Goal: Task Accomplishment & Management: Use online tool/utility

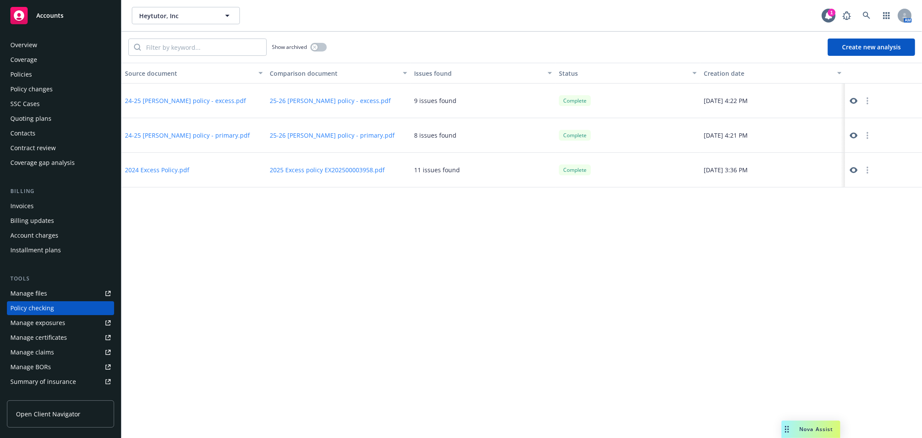
scroll to position [75, 0]
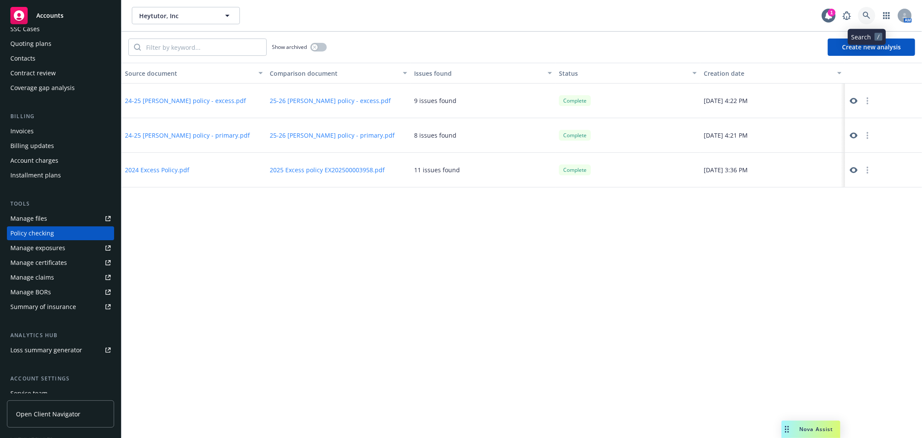
click at [863, 15] on icon at bounding box center [867, 16] width 8 height 8
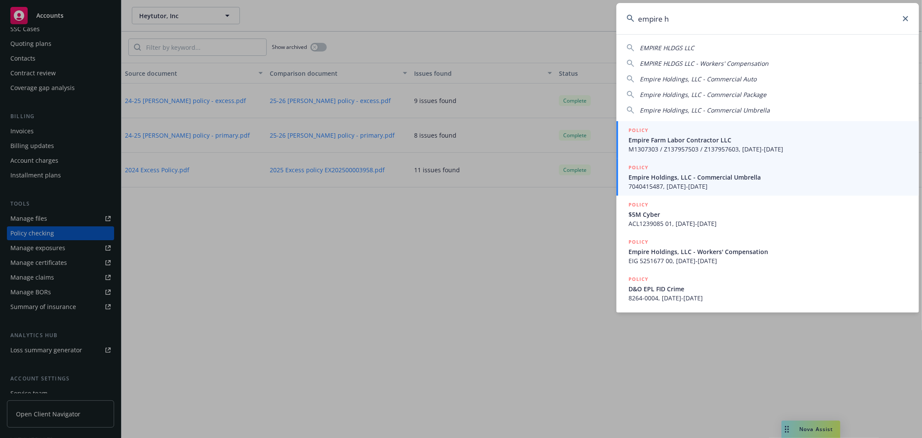
type input "empire h"
click at [679, 179] on span "Empire Holdings, LLC - Commercial Umbrella" at bounding box center [769, 177] width 280 height 9
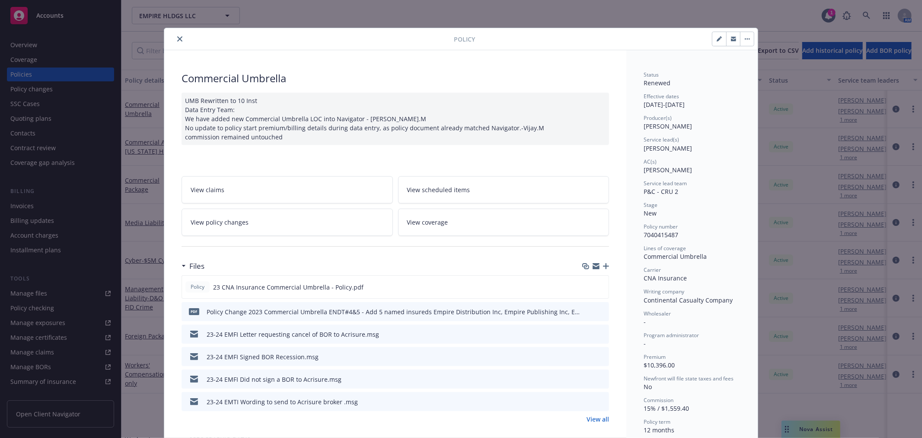
click at [177, 38] on icon "close" at bounding box center [179, 38] width 5 height 5
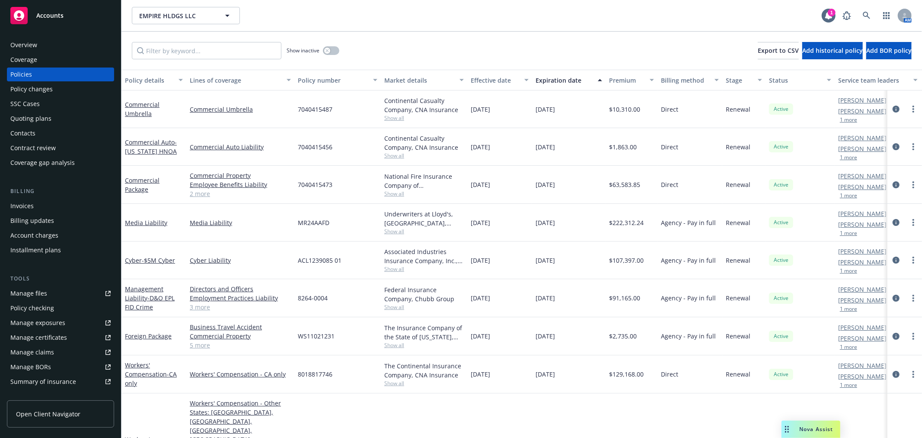
click at [82, 85] on div "Policy changes" at bounding box center [60, 89] width 100 height 14
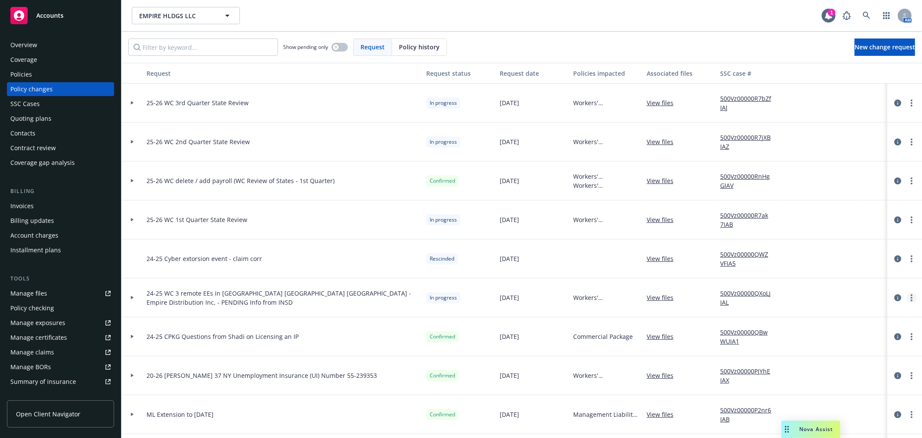
click at [911, 297] on circle "more" at bounding box center [912, 298] width 2 height 2
click at [878, 334] on link "Edit request summary" at bounding box center [835, 332] width 148 height 17
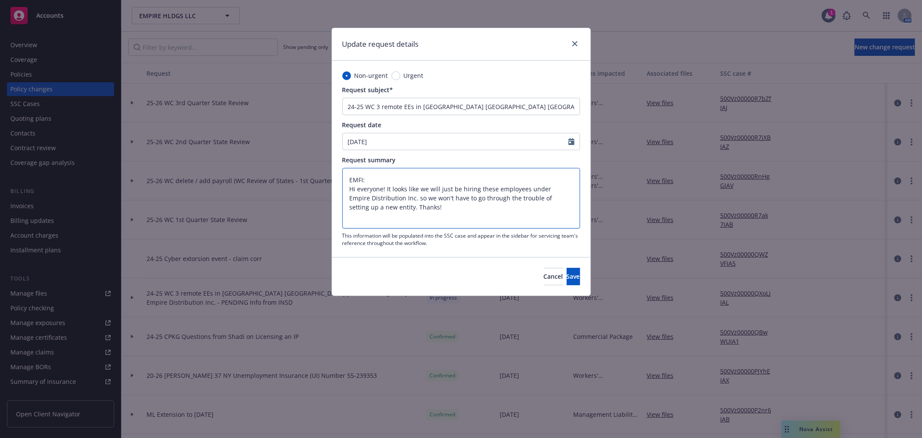
drag, startPoint x: 416, startPoint y: 208, endPoint x: 316, endPoint y: 170, distance: 106.7
click at [316, 170] on div "Update request details Non-urgent Urgent Request subject* 24-25 WC 3 remote EEs…" at bounding box center [461, 219] width 922 height 438
paste textarea "From: Marissa Phlipot <marissa@empi.re> Sent: Thursday, September 11, 2025 5:06…"
type textarea "From: Marissa Phlipot <marissa@empi.re> Sent: Thursday, September 11, 2025 5:06…"
type textarea "x"
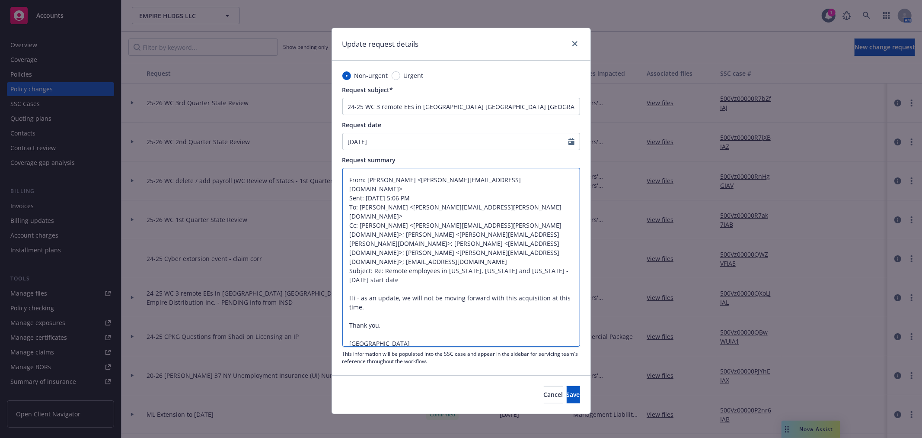
type textarea "From: Marissa Phlipot <marissa@empi.re> Sent: Thursday, September 11, 2025 5:06…"
drag, startPoint x: 451, startPoint y: 106, endPoint x: 575, endPoint y: 106, distance: 124.5
click at [575, 106] on input "24-25 WC 3 remote EEs in NY GA VA - Empire Distribution Inc, - PENDING Info fro…" at bounding box center [461, 106] width 238 height 17
type input "24-25 WC 3 remote EEs in NY GA VA - I"
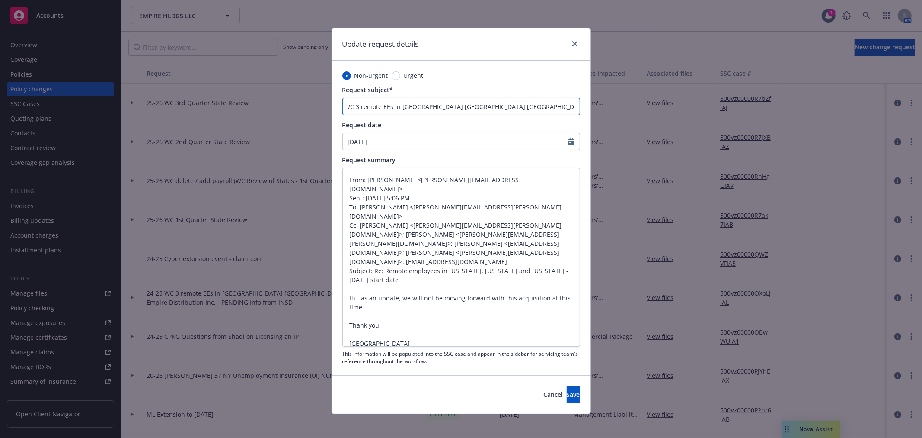
type textarea "x"
type input "24-25 WC 3 remote EEs in NY GA VA - In"
type textarea "x"
type input "24-25 WC 3 remote EEs in NY GA VA - Ins"
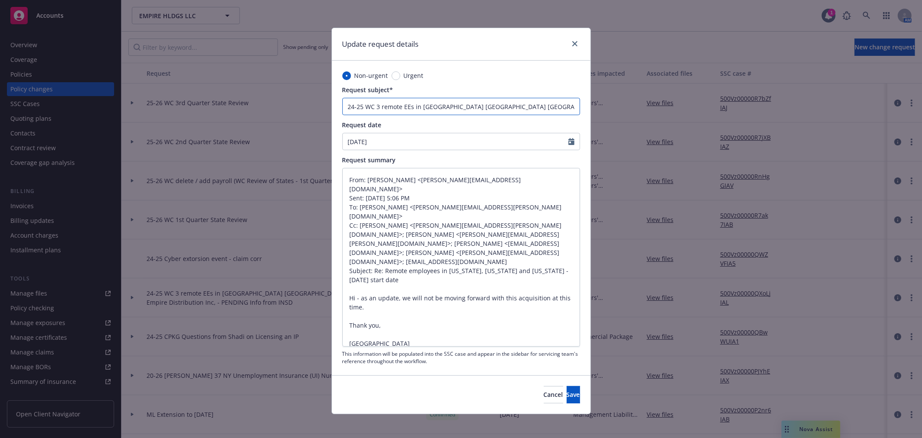
type textarea "x"
type input "24-25 WC 3 remote EEs in NY GA VA - Insd"
type textarea "x"
type input "24-25 WC 3 remote EEs in NY GA VA - Insd"
type textarea "x"
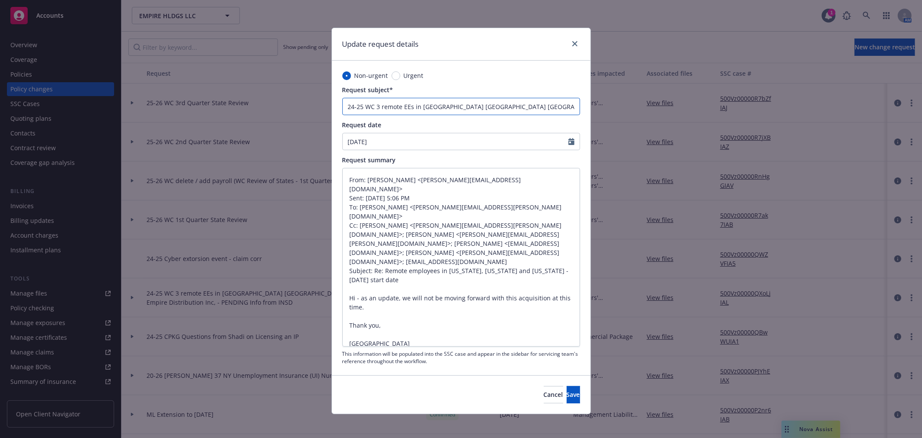
type input "24-25 WC 3 remote EEs in NY GA VA - Insd n"
type textarea "x"
type input "24-25 WC 3 remote EEs in NY GA VA - Insd nt"
type textarea "x"
type input "24-25 WC 3 remote EEs in NY GA VA - Insd n"
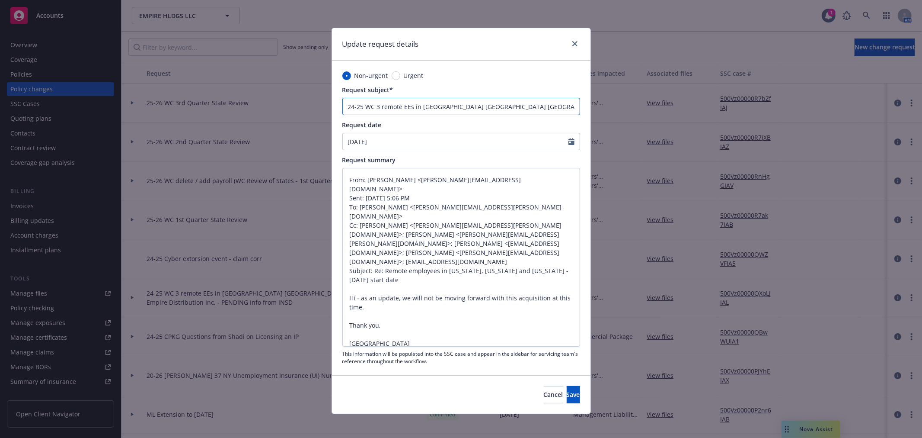
type textarea "x"
type input "24-25 WC 3 remote EEs in NY GA VA - Insd no"
type textarea "x"
type input "24-25 WC 3 remote EEs in NY GA VA - Insd not"
type textarea "x"
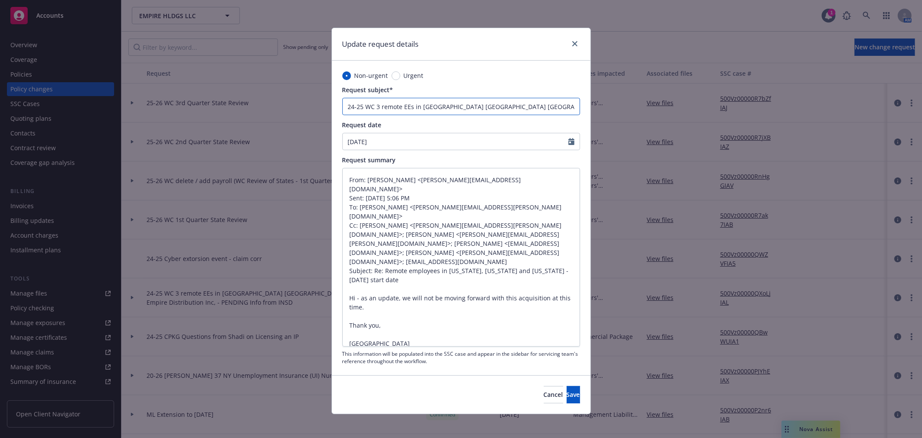
type input "24-25 WC 3 remote EEs in NY GA VA - Insd not"
type textarea "x"
type input "24-25 WC 3 remote EEs in NY GA VA - Insd not m"
type textarea "x"
type input "24-25 WC 3 remote EEs in NY GA VA - Insd not mo"
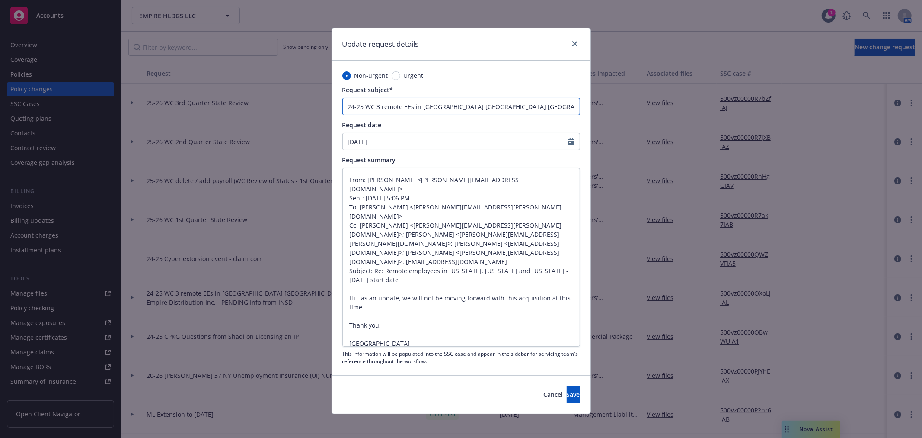
type textarea "x"
type input "24-25 WC 3 remote EEs in NY GA VA - Insd not mov"
type textarea "x"
type input "24-25 WC 3 remote EEs in NY GA VA - Insd not movi"
type textarea "x"
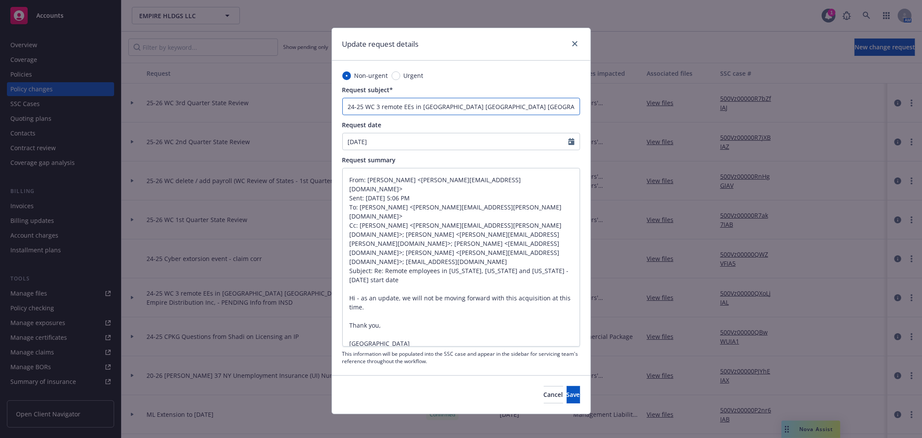
type input "24-25 WC 3 remote EEs in NY GA VA - Insd not movin"
type textarea "x"
type input "24-25 WC 3 remote EEs in NY GA VA - Insd not moving"
type textarea "x"
type input "24-25 WC 3 remote EEs in NY GA VA - Insd not moving"
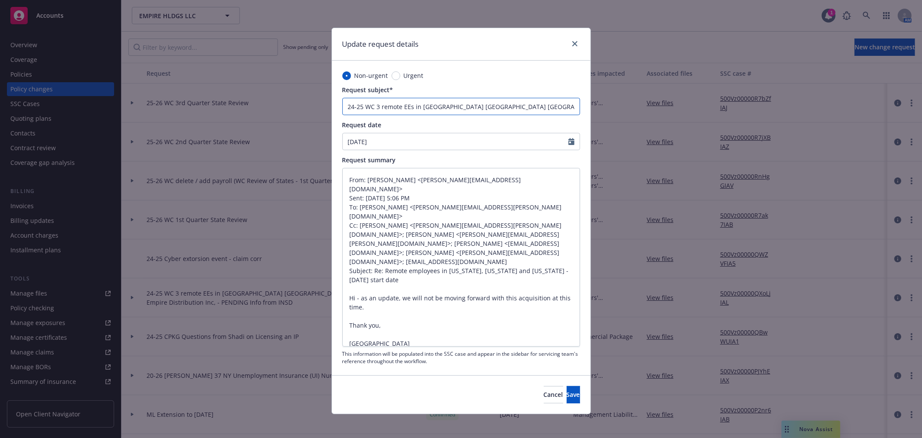
type textarea "x"
type input "24-25 WC 3 remote EEs in NY GA VA - Insd not moving f"
type textarea "x"
type input "24-25 WC 3 remote EEs in NY GA VA - Insd not moving fo"
type textarea "x"
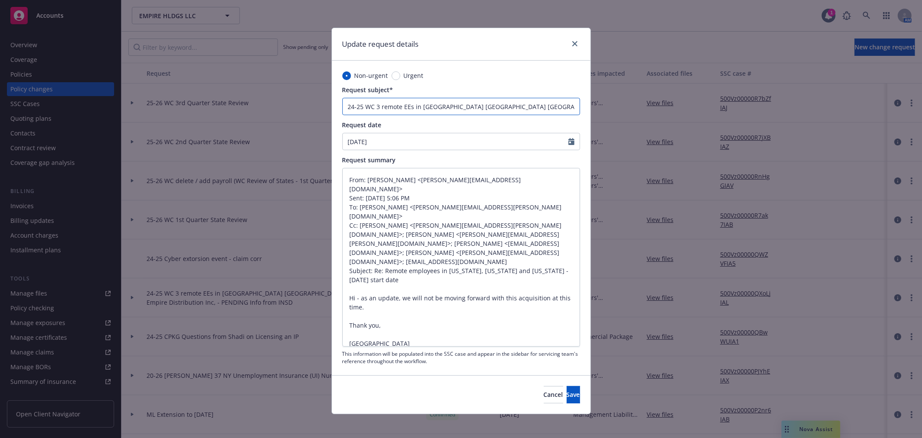
type input "24-25 WC 3 remote EEs in NY GA VA - Insd not moving for"
type textarea "x"
type input "24-25 WC 3 remote EEs in NY GA VA - Insd not moving forw"
type textarea "x"
type input "24-25 WC 3 remote EEs in NY GA VA - Insd not moving forwa"
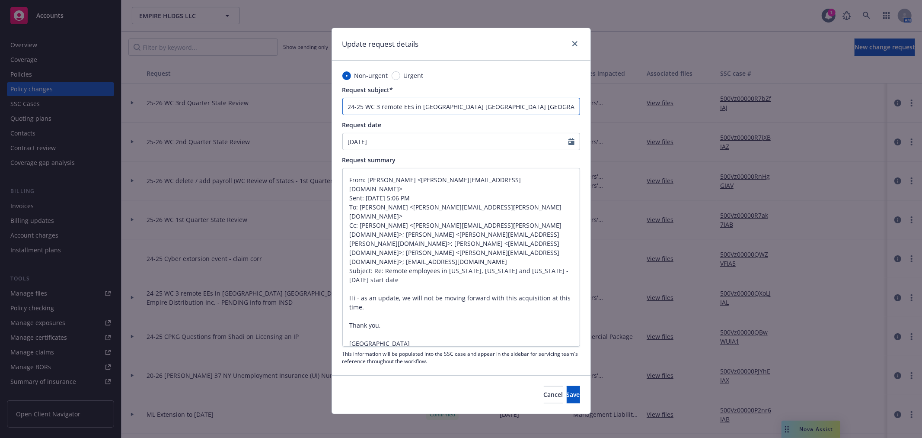
type textarea "x"
type input "24-25 WC 3 remote EEs in NY GA VA - Insd not moving forwar"
type textarea "x"
type input "24-25 WC 3 remote EEs in NY GA VA - Insd not moving forward"
type textarea "x"
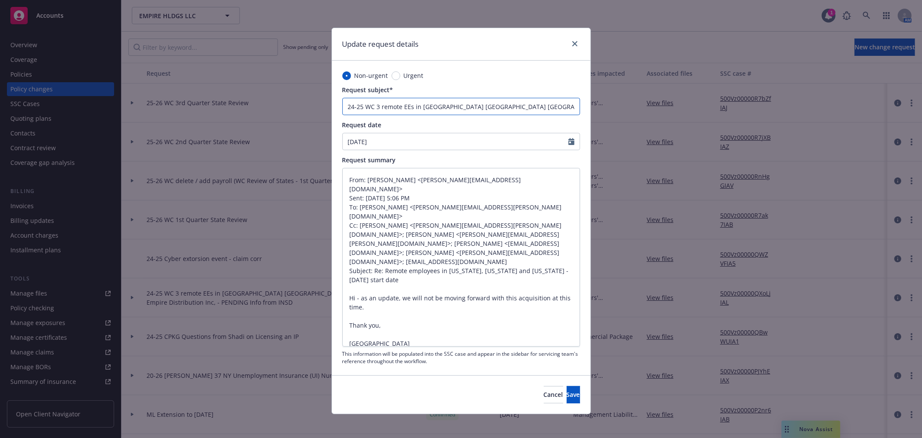
type input "24-25 WC 3 remote EEs in NY GA VA - Insd not moving forward"
type textarea "x"
type input "24-25 WC 3 remote EEs in NY GA VA - Insd not moving forward w"
type textarea "x"
type input "24-25 WC 3 remote EEs in NY GA VA - Insd not moving forward wi"
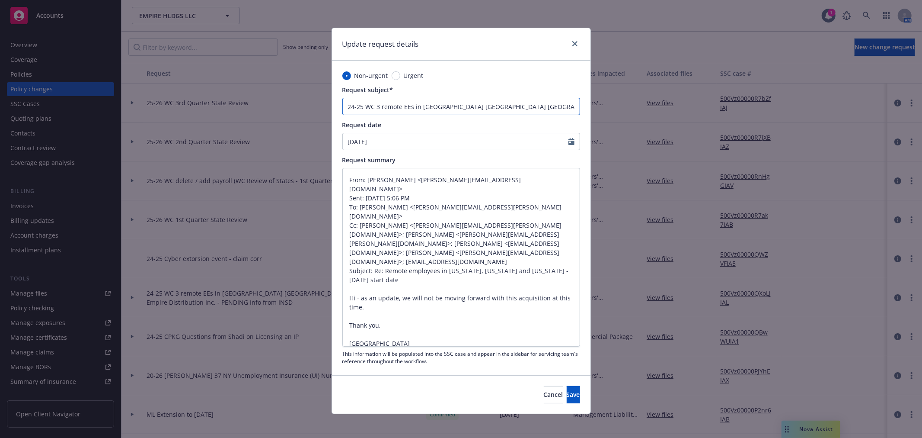
type textarea "x"
type input "24-25 WC 3 remote EEs in NY GA VA - Insd not moving forward wit"
type textarea "x"
type input "24-25 WC 3 remote EEs in NY GA VA - Insd not moving forward with"
type textarea "x"
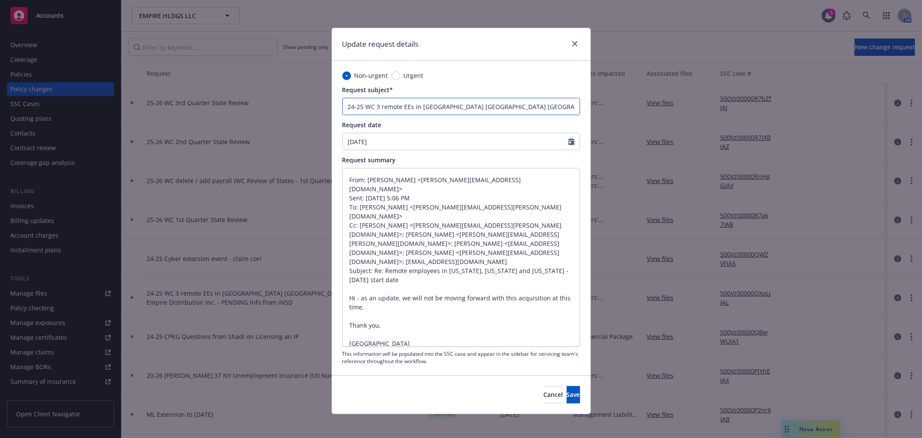
type input "24-25 WC 3 remote EEs in NY GA VA - Insd not moving forward with"
type textarea "x"
type input "24-25 WC 3 remote EEs in NY GA VA - Insd not moving forward with t"
type textarea "x"
type input "24-25 WC 3 remote EEs in NY GA VA - Insd not moving forward with th"
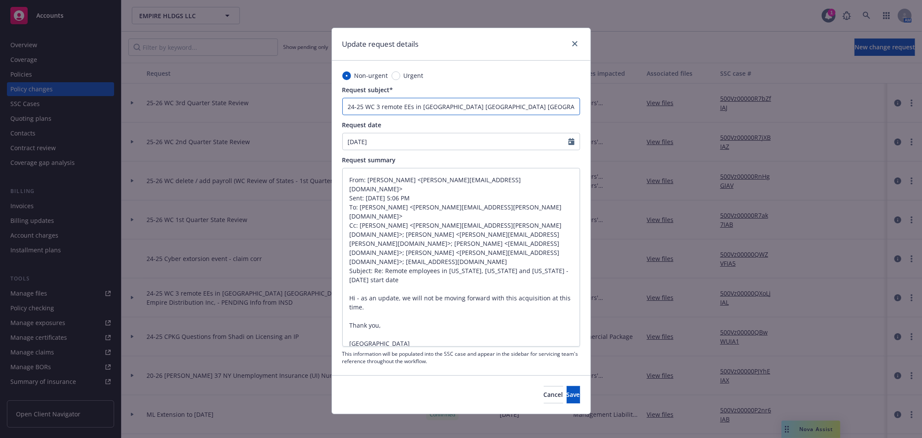
type textarea "x"
type input "24-25 WC 3 remote EEs in NY GA VA - Insd not moving forward with thi"
type textarea "x"
type input "24-25 WC 3 remote EEs in NY GA VA - Insd not moving forward with this"
type textarea "x"
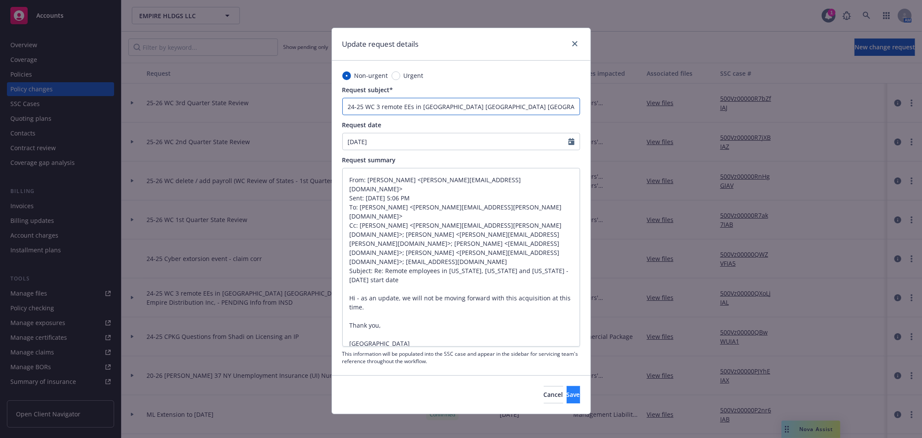
type input "24-25 WC 3 remote EEs in NY GA VA - Insd not moving forward with this"
click at [567, 399] on button "Save" at bounding box center [573, 394] width 13 height 17
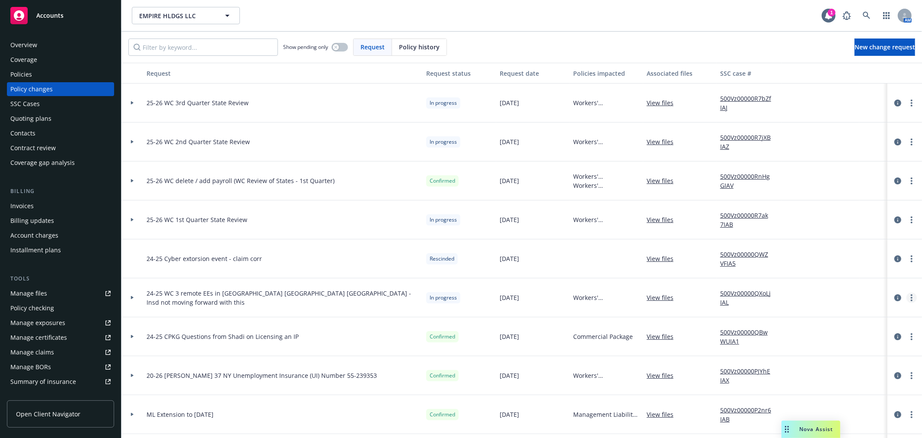
click at [907, 299] on link "more" at bounding box center [912, 297] width 10 height 10
click at [882, 349] on link "Rescind request" at bounding box center [835, 349] width 148 height 17
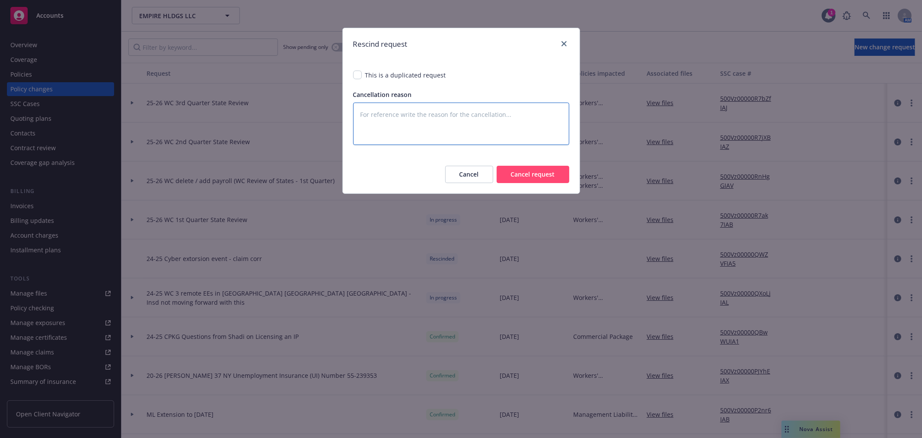
click at [440, 128] on textarea at bounding box center [461, 123] width 216 height 42
type textarea "x"
type textarea "i"
type textarea "x"
type textarea "in"
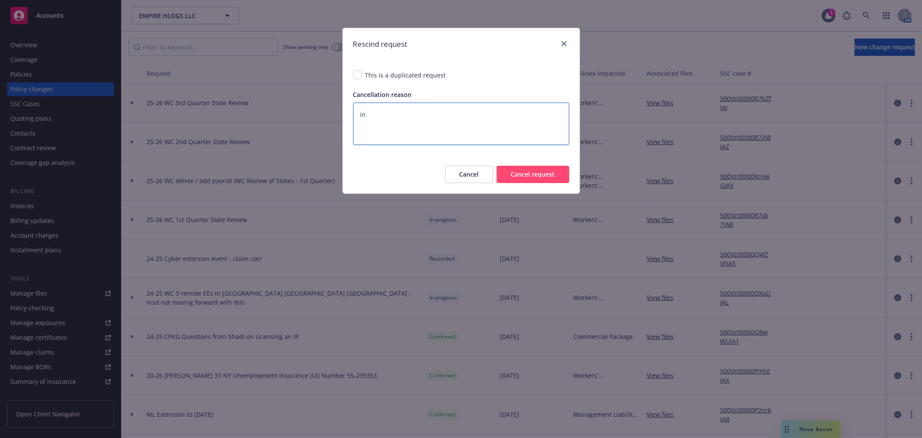
type textarea "x"
type textarea "ins"
type textarea "x"
type textarea "insu"
type textarea "x"
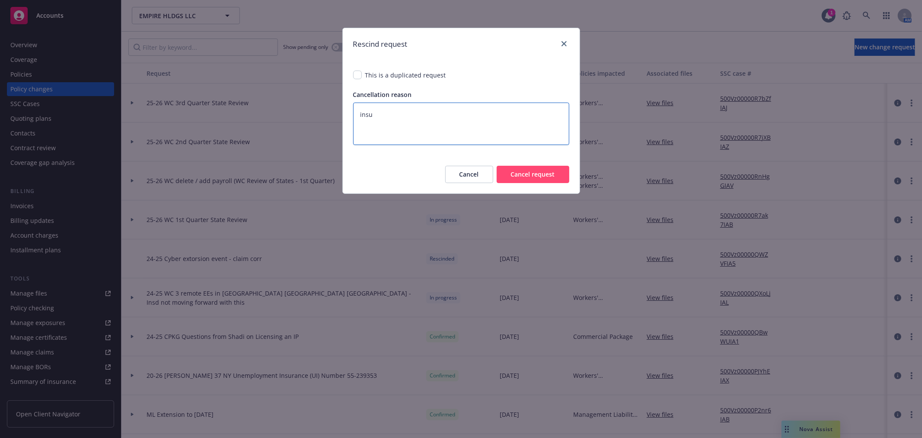
type textarea "insur"
type textarea "x"
type textarea "insure"
type textarea "x"
type textarea "insured"
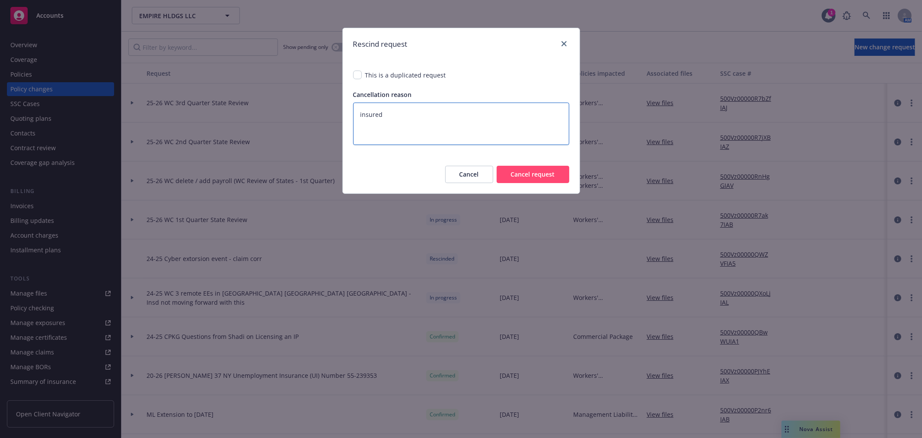
type textarea "x"
type textarea "insured"
type textarea "x"
type textarea "insured i"
type textarea "x"
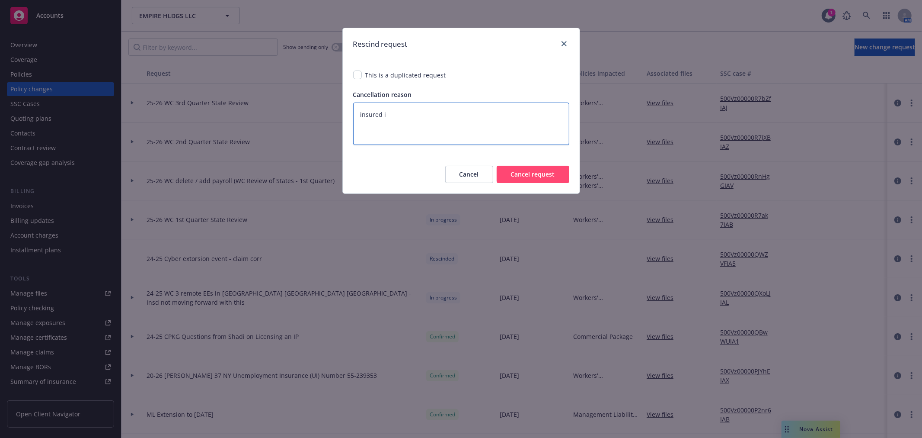
type textarea "insured is"
type textarea "x"
type textarea "insured is"
type textarea "x"
type textarea "insured is n"
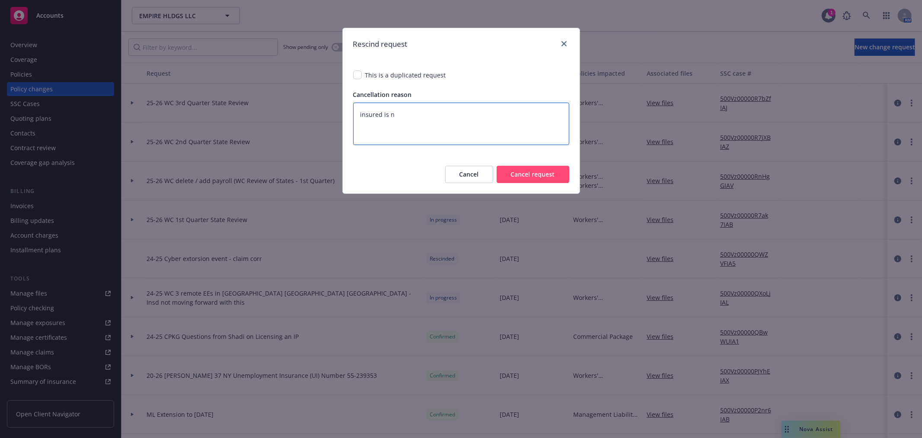
type textarea "x"
type textarea "insured is nor"
type textarea "x"
type textarea "insured is nort"
type textarea "x"
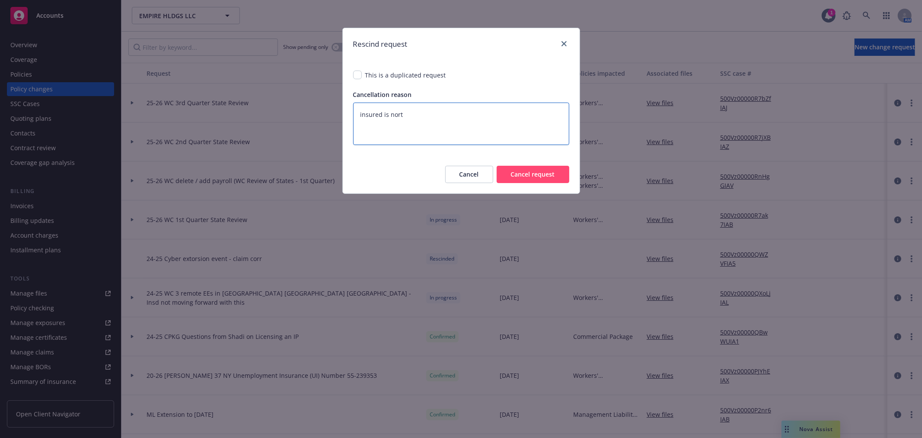
type textarea "insured is nort"
type textarea "x"
type textarea "insured is nort"
type textarea "x"
type textarea "insured is nor"
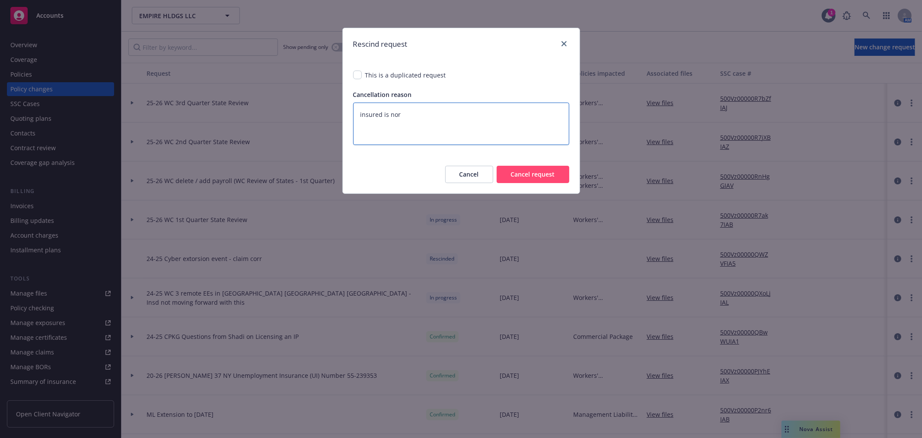
type textarea "x"
type textarea "insured is no"
type textarea "x"
type textarea "insured is n"
type textarea "x"
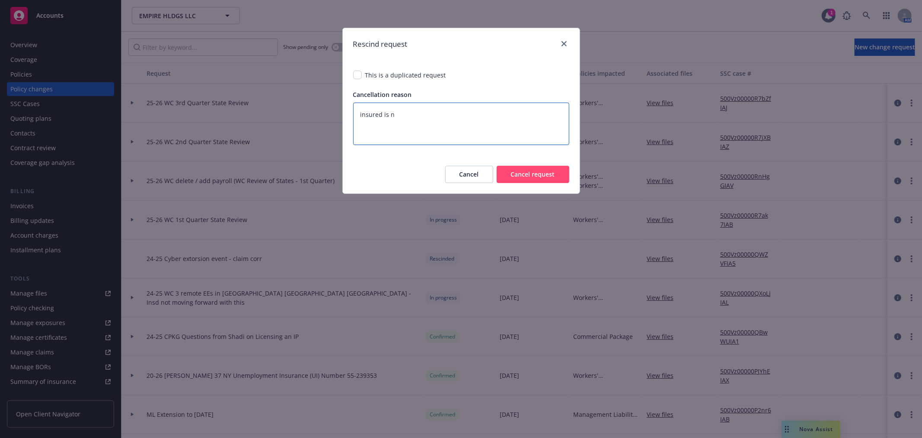
type textarea "insured is"
type textarea "x"
type textarea "insured is"
type textarea "x"
type textarea "insured i"
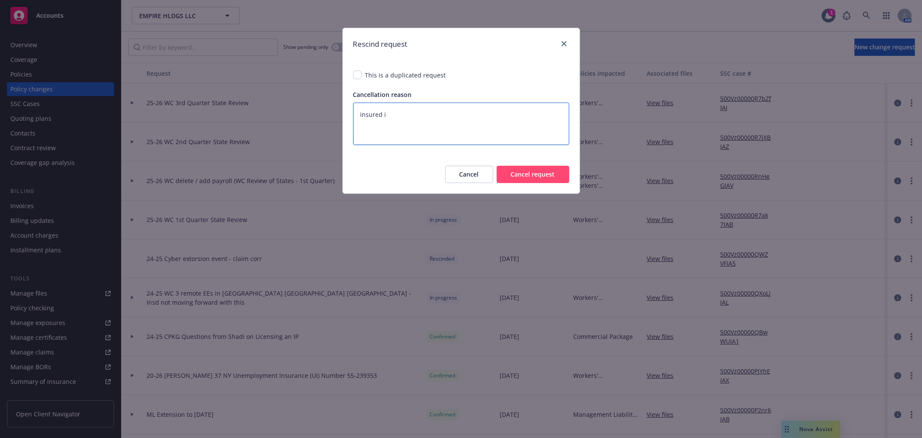
type textarea "x"
type textarea "insured"
type textarea "x"
type textarea "insured"
type textarea "x"
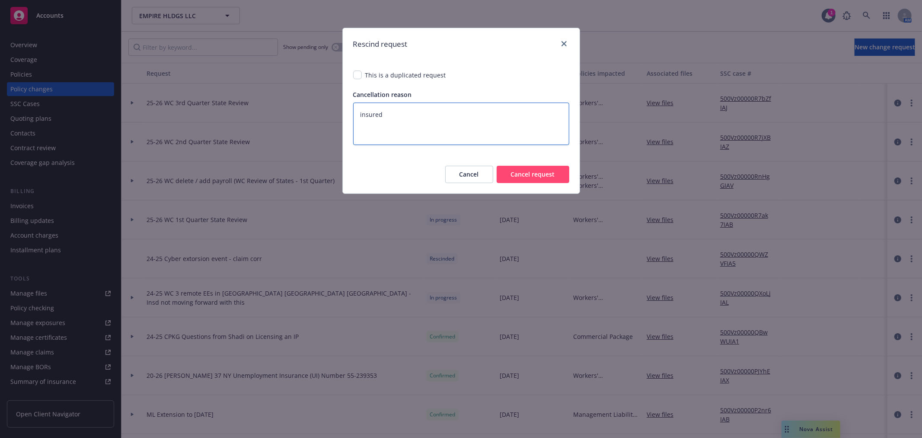
type textarea "insure"
type textarea "x"
type textarea "insur"
type textarea "x"
type textarea "insu"
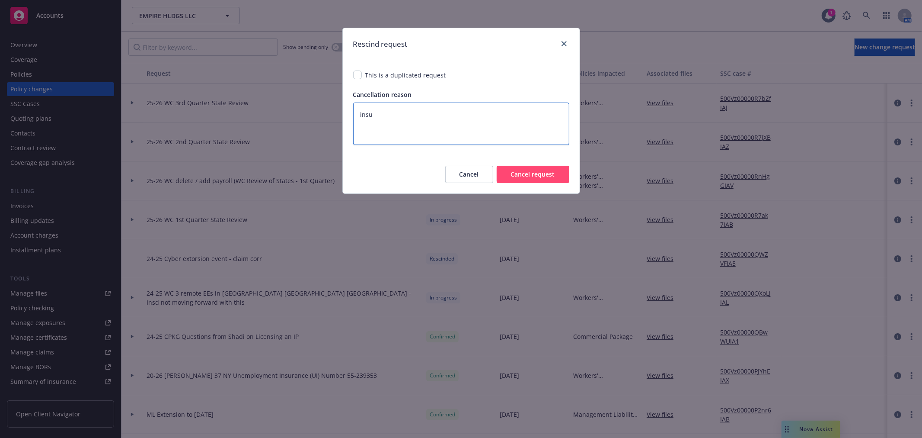
type textarea "x"
type textarea "ins"
type textarea "x"
type textarea "in"
type textarea "x"
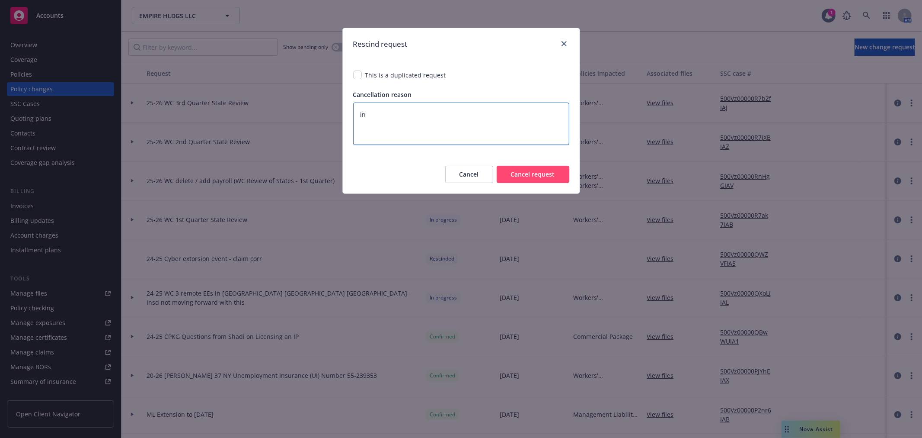
type textarea "i"
type textarea "x"
paste textarea "From: Marissa Phlipot <marissa@empi.re> Sent: Thursday, September 11, 2025 5:06…"
type textarea "x"
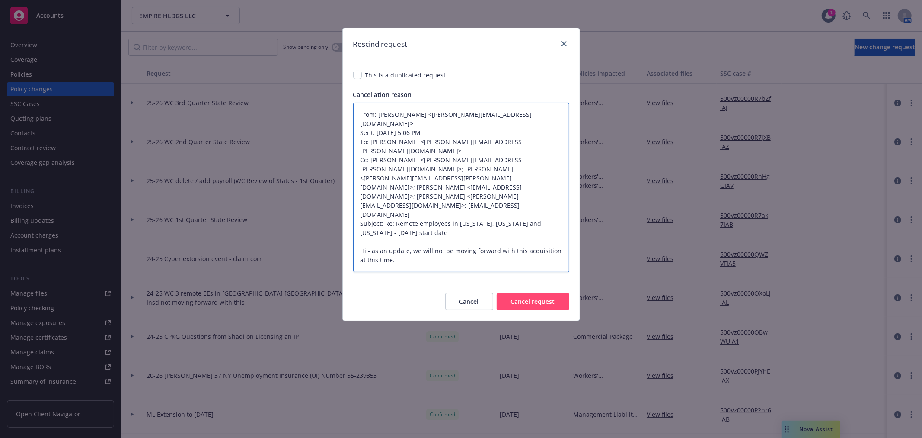
type textarea "From: Marissa Phlipot <marissa@empi.re> Sent: Thursday, September 11, 2025 5:06…"
click at [545, 300] on button "Cancel request" at bounding box center [533, 301] width 73 height 17
type textarea "x"
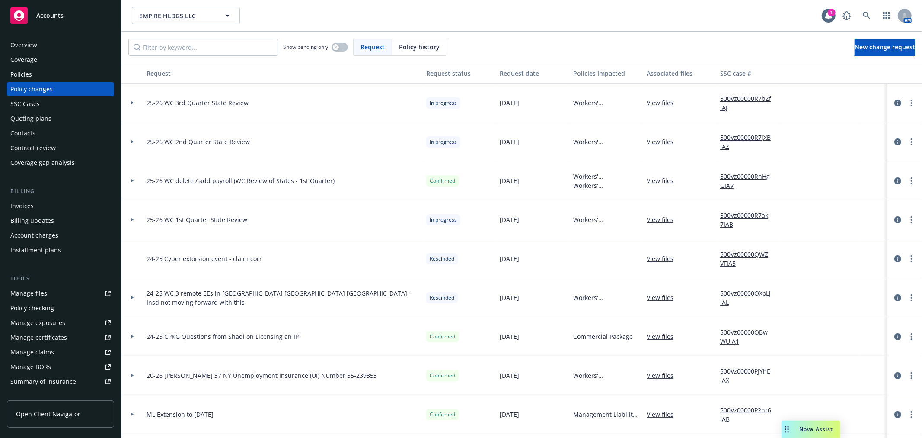
click at [129, 297] on div at bounding box center [132, 297] width 15 height 3
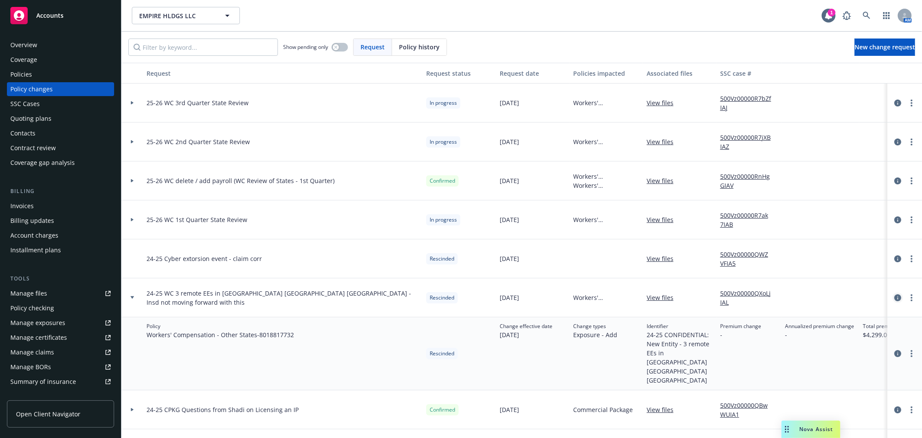
click at [895, 296] on icon "circleInformation" at bounding box center [898, 297] width 7 height 7
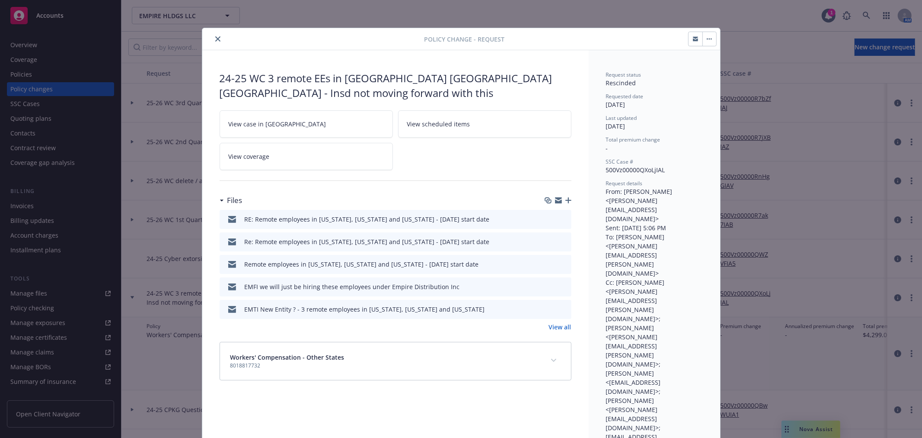
scroll to position [22, 0]
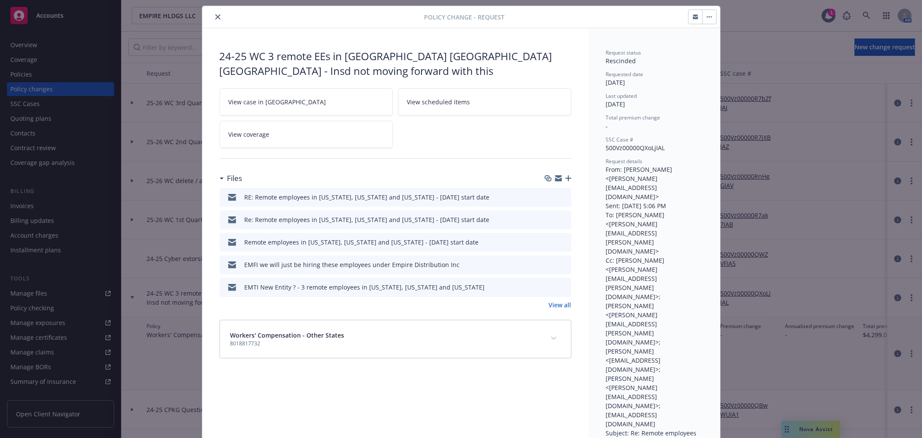
click at [557, 300] on link "View all" at bounding box center [560, 304] width 22 height 9
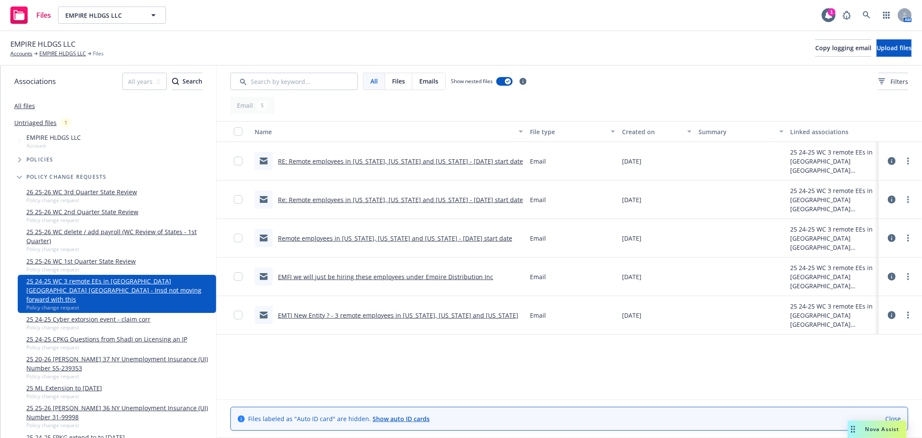
click at [391, 157] on link "RE: Remote employees in New York, Georgia and Virginia - 10/1/25 start date" at bounding box center [400, 161] width 245 height 8
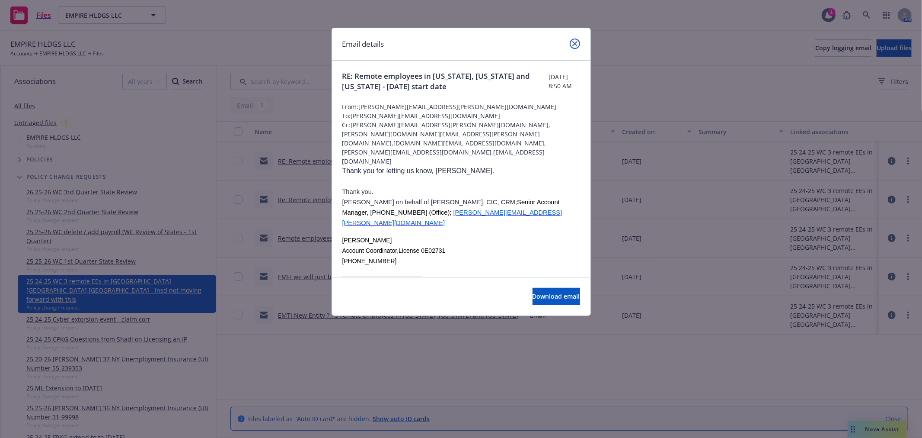
click at [576, 45] on icon "close" at bounding box center [574, 43] width 5 height 5
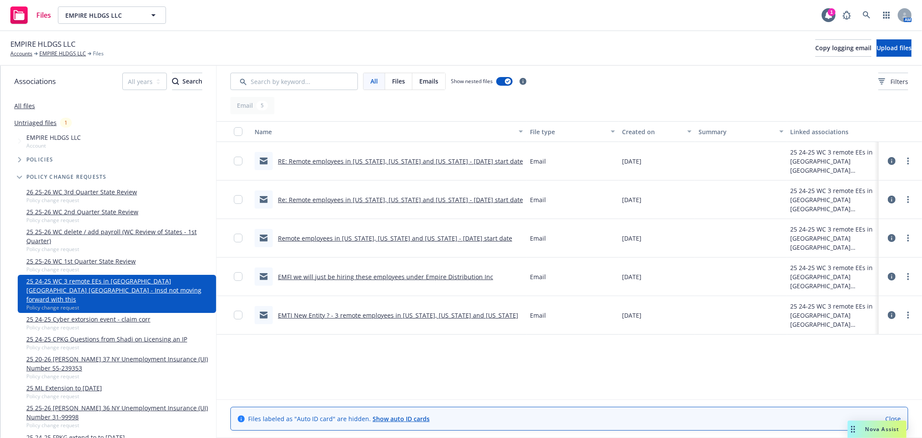
click at [401, 198] on link "Re: Remote employees in New York, Georgia and Virginia - 10/1/25 start date" at bounding box center [400, 199] width 245 height 8
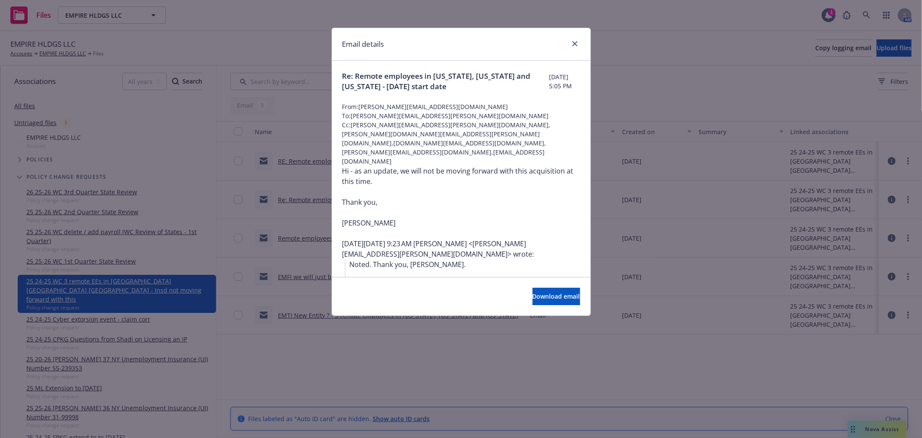
drag, startPoint x: 399, startPoint y: 154, endPoint x: 404, endPoint y: 167, distance: 14.4
click at [404, 167] on div "Hi - as an update, we will not be moving forward with this acquisition at this …" at bounding box center [461, 197] width 238 height 62
copy div "we will not be moving forward with this acquisition at this time."
click at [574, 44] on icon "close" at bounding box center [574, 43] width 5 height 5
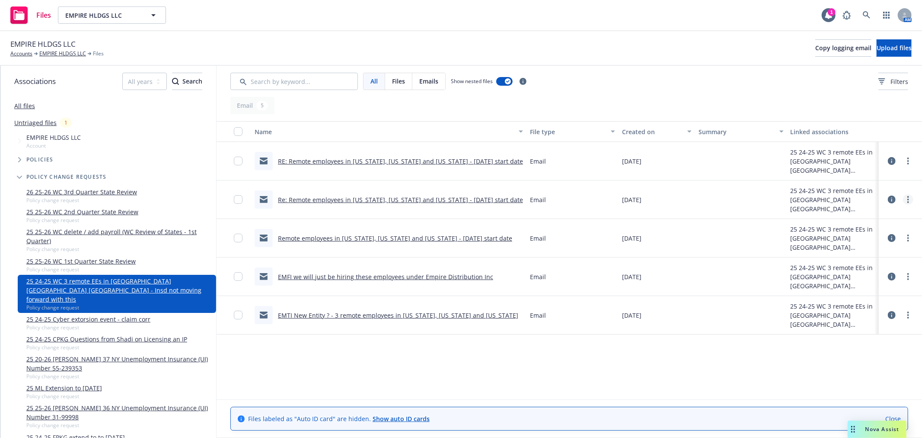
click at [911, 198] on link "more" at bounding box center [908, 199] width 10 height 10
click at [875, 247] on link "Edit" at bounding box center [870, 251] width 86 height 17
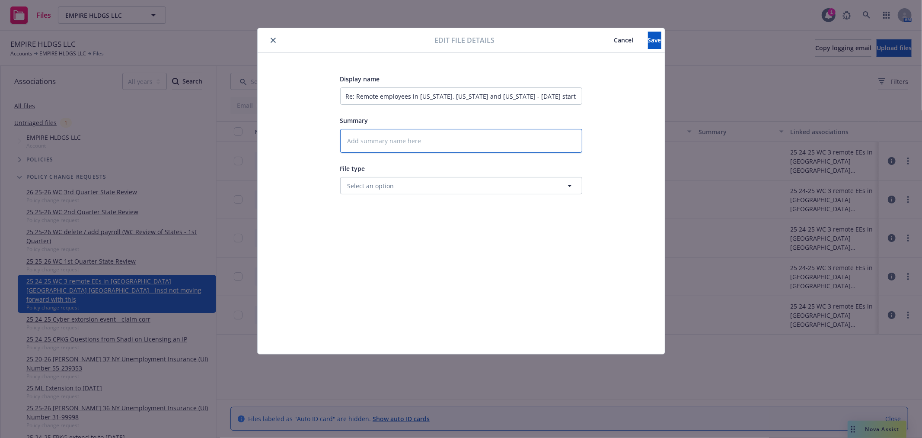
click at [438, 132] on textarea at bounding box center [461, 141] width 242 height 24
paste textarea "we will not be moving forward with this acquisition at this time."
type textarea "x"
type textarea "we will not be moving forward with this acquisition at this time."
click at [394, 100] on input "Re: Remote employees in New York, Georgia and Virginia - 10/1/25 start date" at bounding box center [461, 95] width 242 height 17
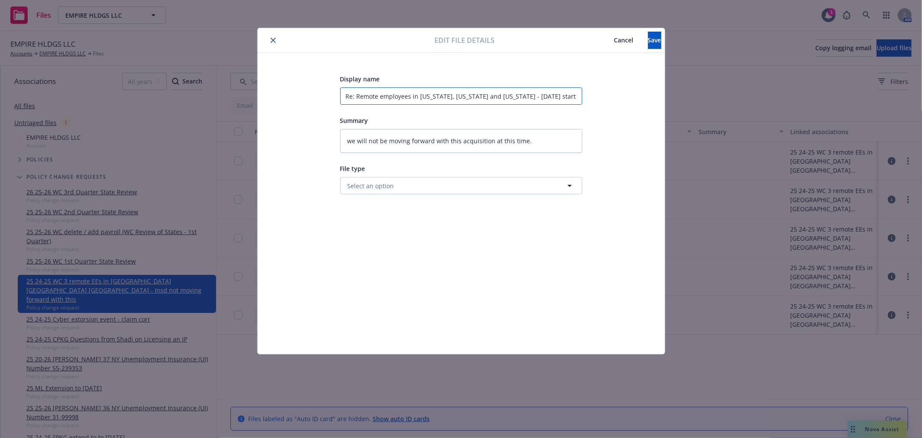
type textarea "x"
type input "E"
type textarea "x"
type input "EM"
type textarea "x"
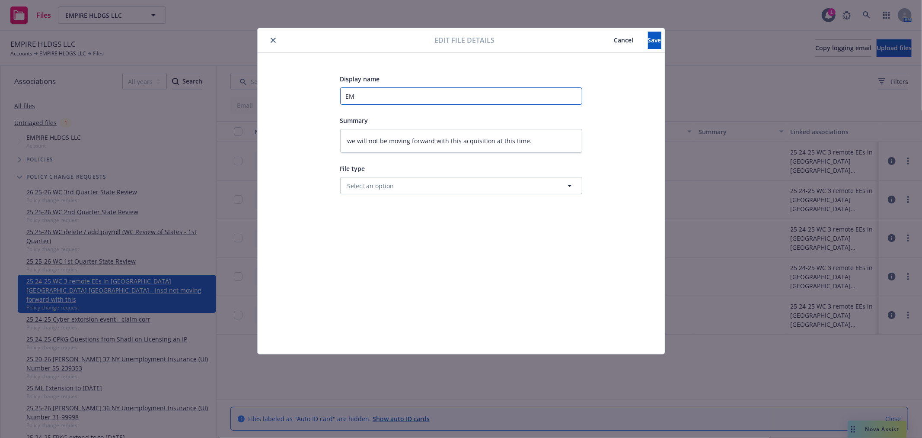
type input "EMF"
type textarea "x"
type input "EMFI"
type textarea "x"
type input "EMFI"
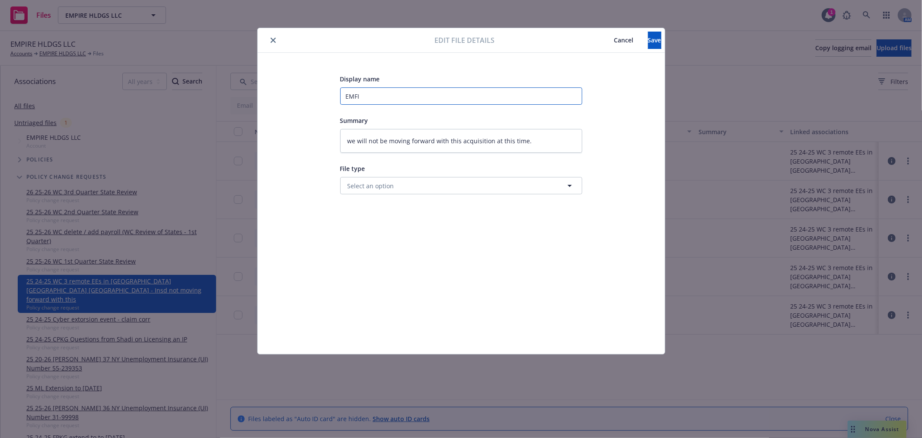
paste input "we will not be moving forward with this acquisition at this time."
type textarea "x"
type input "EMFI we will not be moving forward with this acquisition at this time."
click at [648, 38] on span "Save" at bounding box center [654, 40] width 13 height 8
type textarea "x"
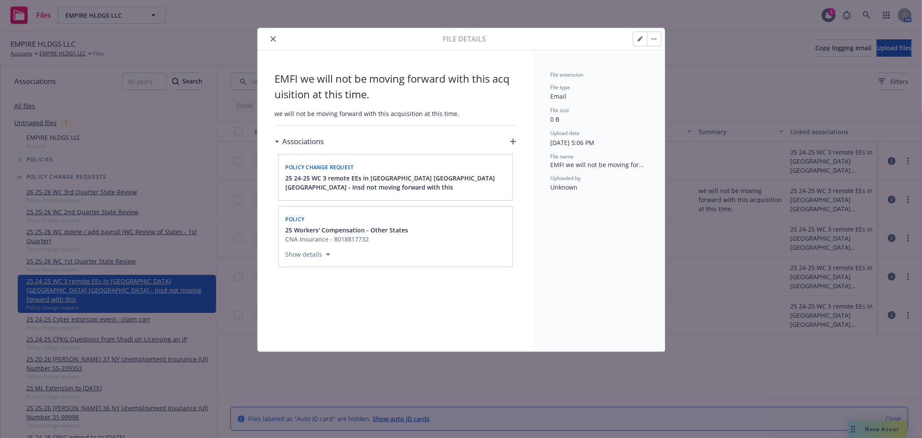
click at [277, 39] on button "close" at bounding box center [273, 39] width 10 height 10
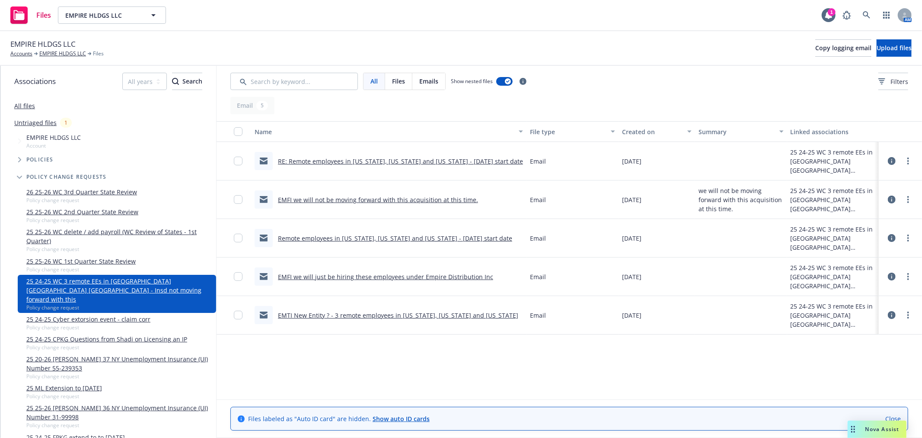
click at [382, 234] on link "Remote employees in New York, Georgia and Virginia - 10/1/25 start date" at bounding box center [395, 238] width 234 height 8
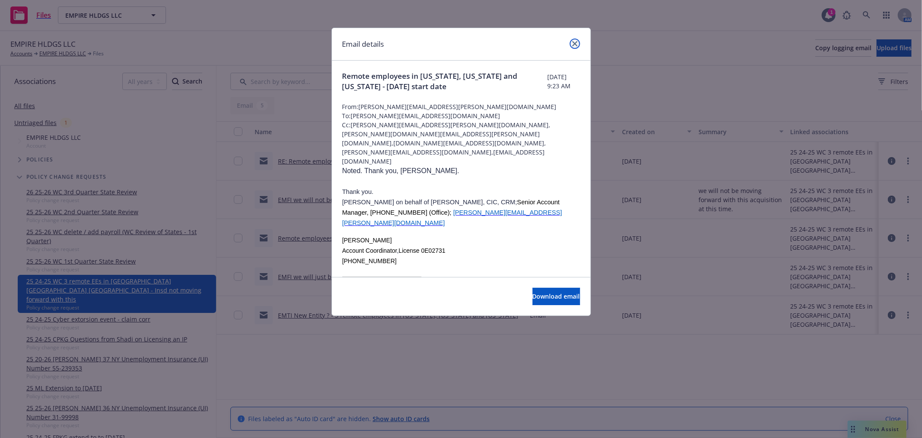
click at [577, 42] on icon "close" at bounding box center [574, 43] width 5 height 5
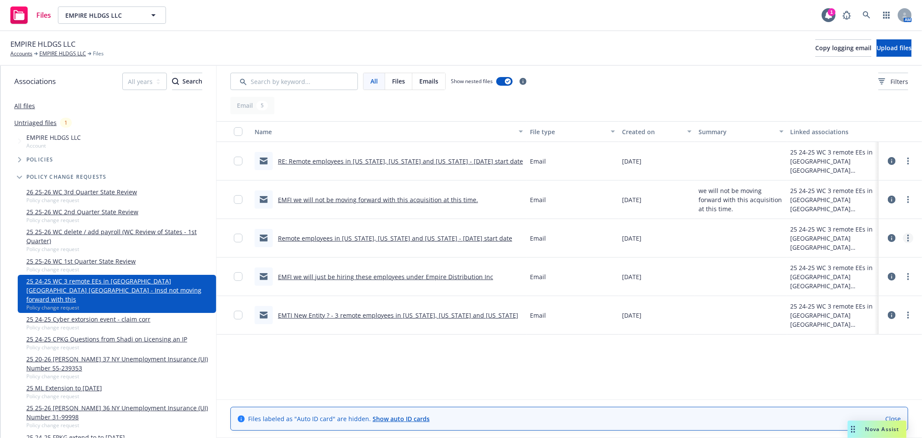
click at [908, 242] on link "more" at bounding box center [908, 238] width 10 height 10
click at [889, 255] on link "Archive" at bounding box center [870, 255] width 86 height 17
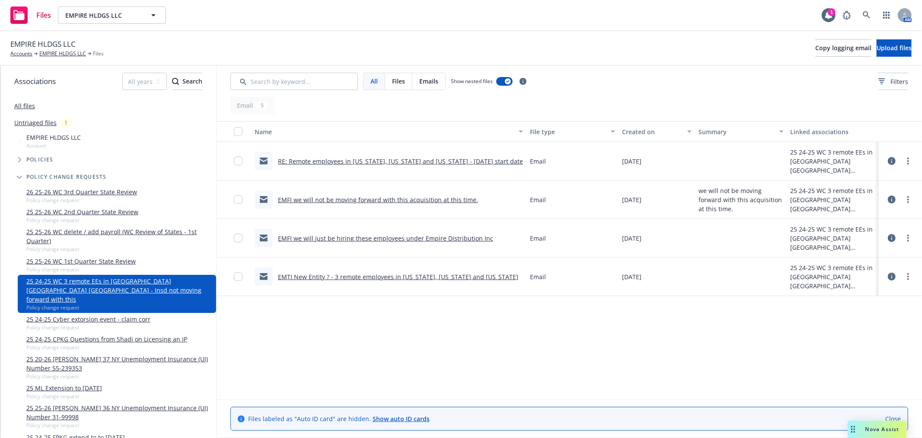
click at [444, 235] on link "EMFI we will just be hiring these employees under Empire Distribution Inc" at bounding box center [385, 238] width 215 height 8
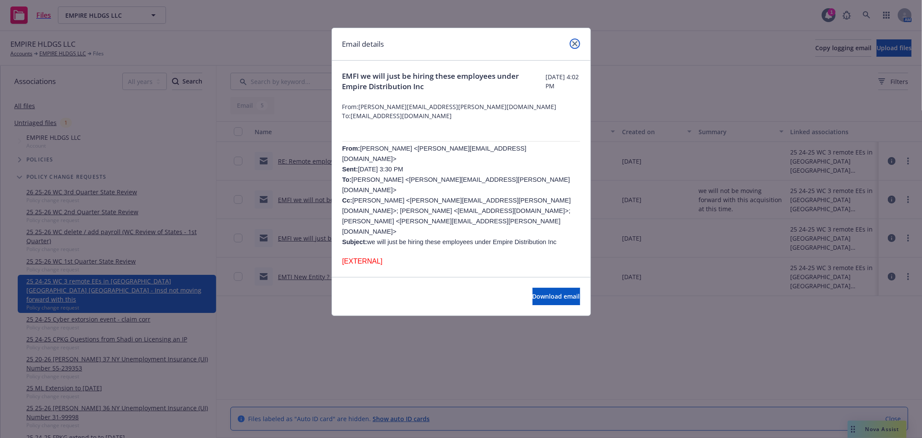
click at [576, 42] on icon "close" at bounding box center [574, 43] width 5 height 5
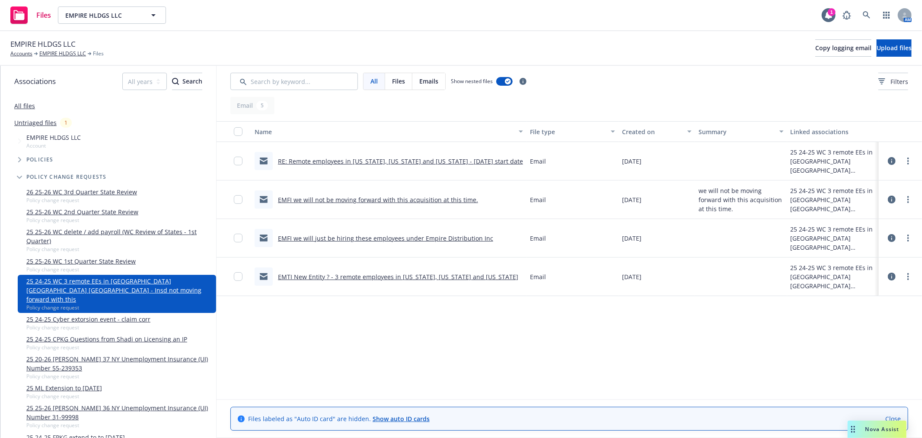
click at [25, 126] on link "Untriaged files" at bounding box center [35, 122] width 42 height 9
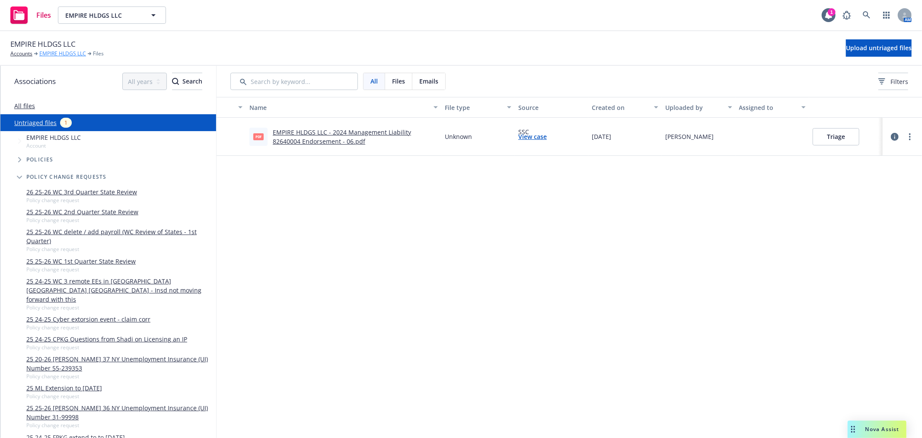
click at [55, 55] on link "EMPIRE HLDGS LLC" at bounding box center [62, 54] width 47 height 8
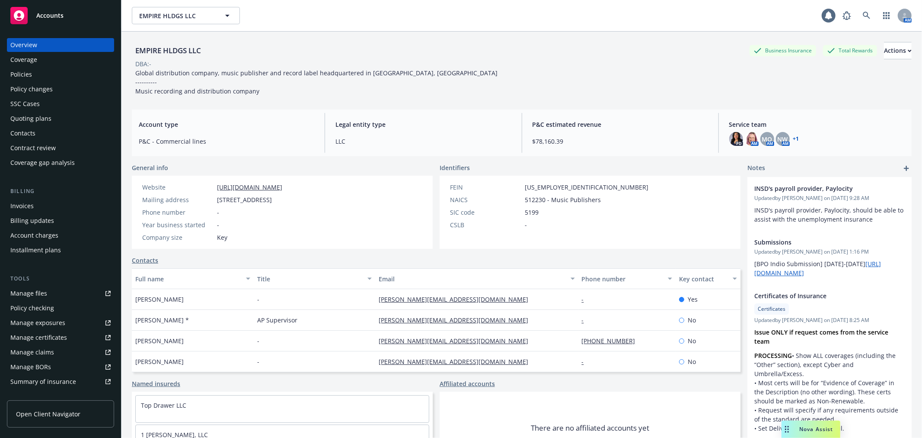
click at [74, 87] on div "Policy changes" at bounding box center [60, 89] width 100 height 14
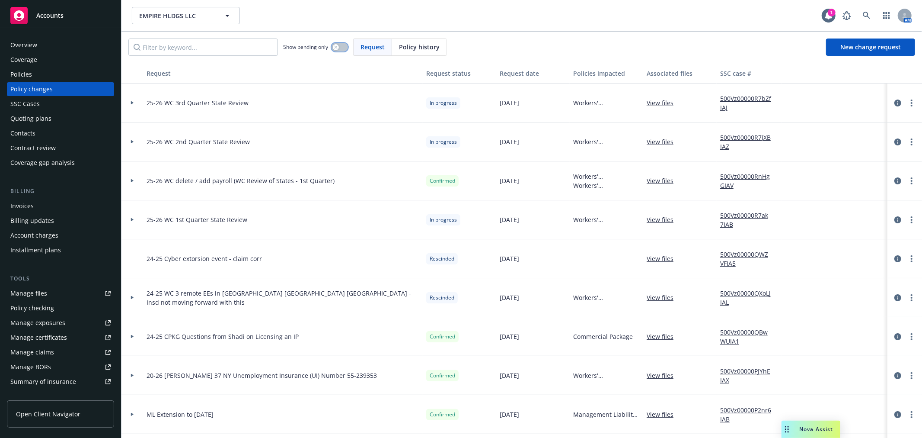
click at [336, 48] on icon "button" at bounding box center [335, 46] width 3 height 3
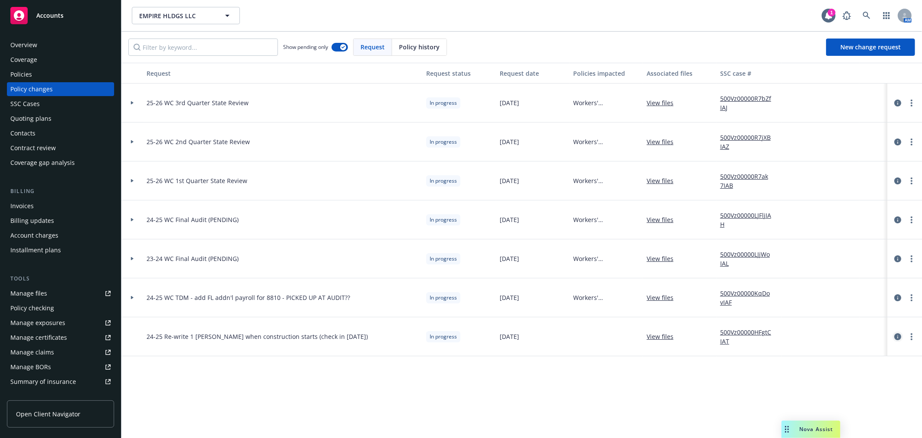
click at [896, 336] on icon "circleInformation" at bounding box center [898, 336] width 7 height 7
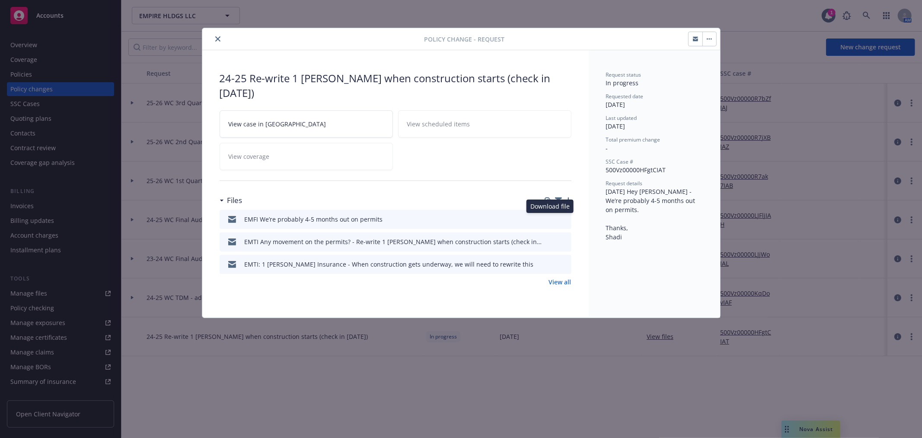
click at [547, 219] on icon "download file" at bounding box center [549, 218] width 7 height 7
click at [559, 201] on icon "button" at bounding box center [558, 200] width 7 height 7
click at [220, 40] on icon "close" at bounding box center [217, 38] width 5 height 5
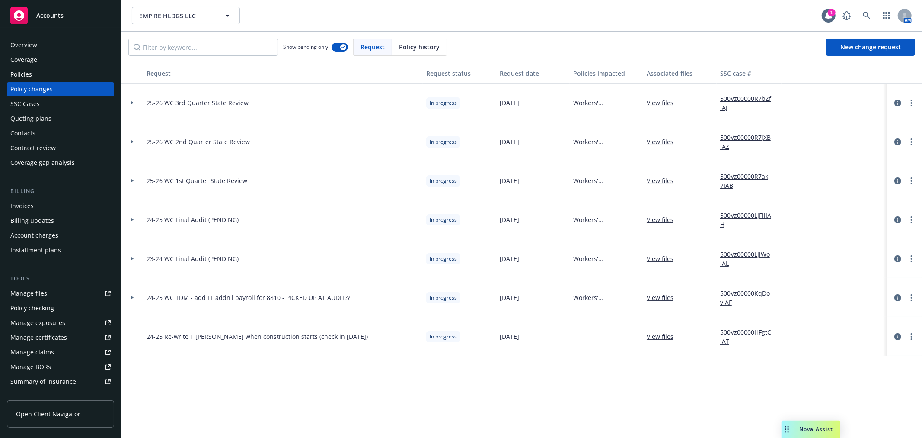
click at [67, 14] on div "Accounts" at bounding box center [60, 15] width 100 height 17
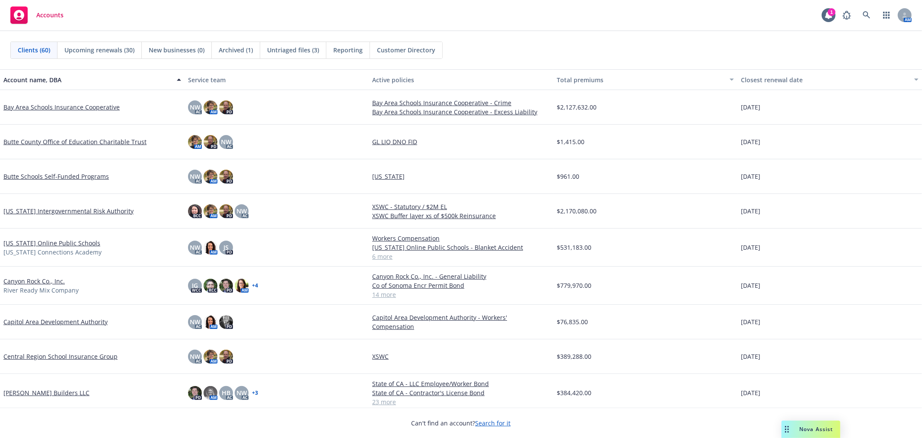
click at [287, 49] on span "Untriaged files (3)" at bounding box center [293, 49] width 52 height 9
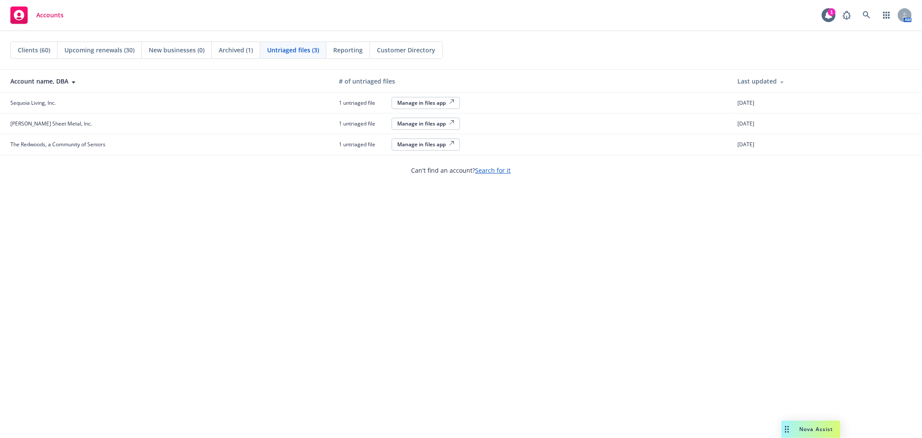
click at [411, 128] on button "Manage in files app" at bounding box center [426, 124] width 68 height 12
click at [416, 120] on div "Manage in files app" at bounding box center [425, 123] width 57 height 7
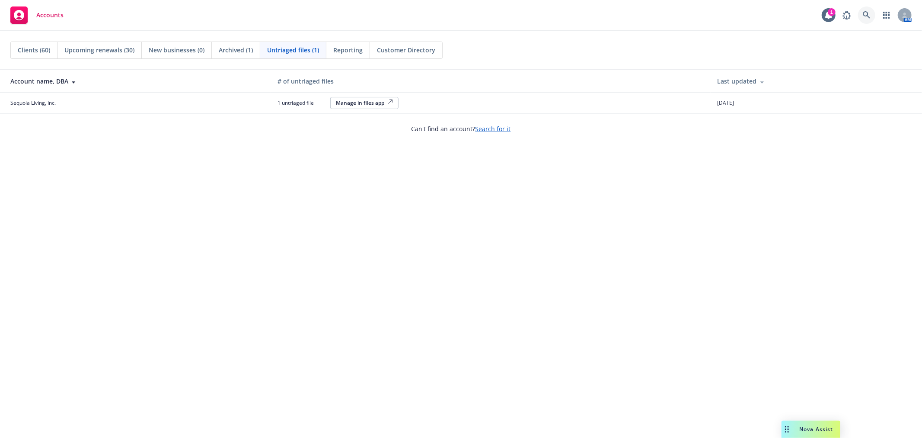
click at [872, 14] on link at bounding box center [866, 14] width 17 height 17
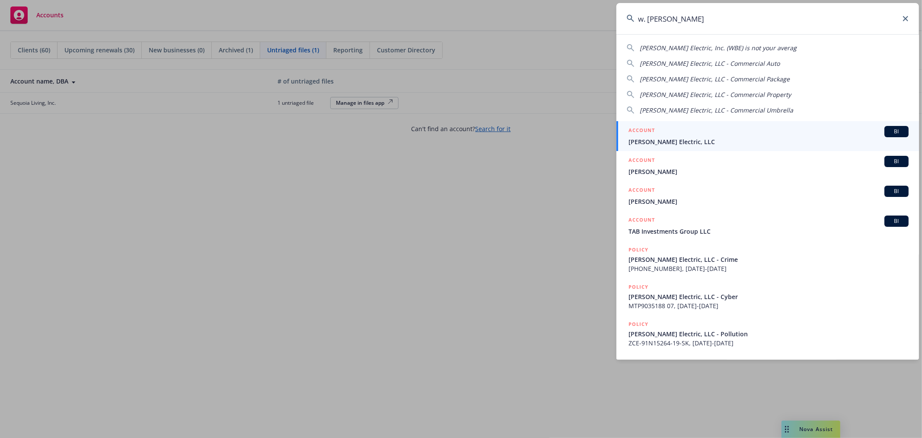
type input "w. brad"
click at [738, 131] on div "ACCOUNT BI" at bounding box center [769, 131] width 280 height 11
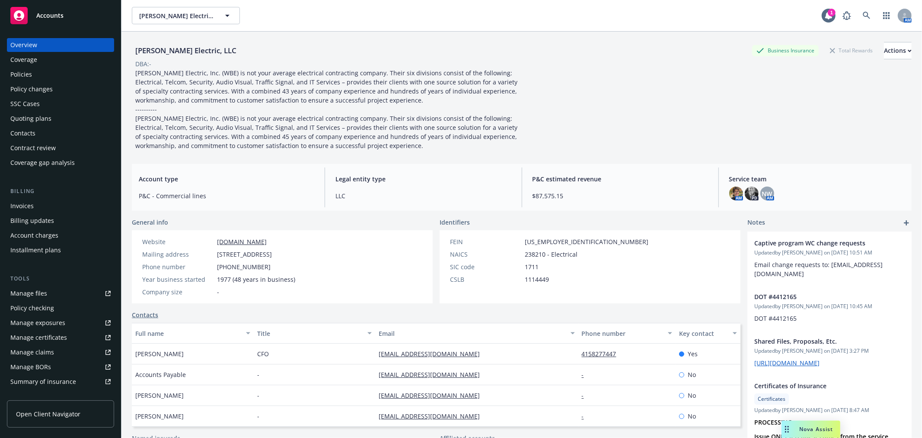
click at [71, 77] on div "Policies" at bounding box center [60, 74] width 100 height 14
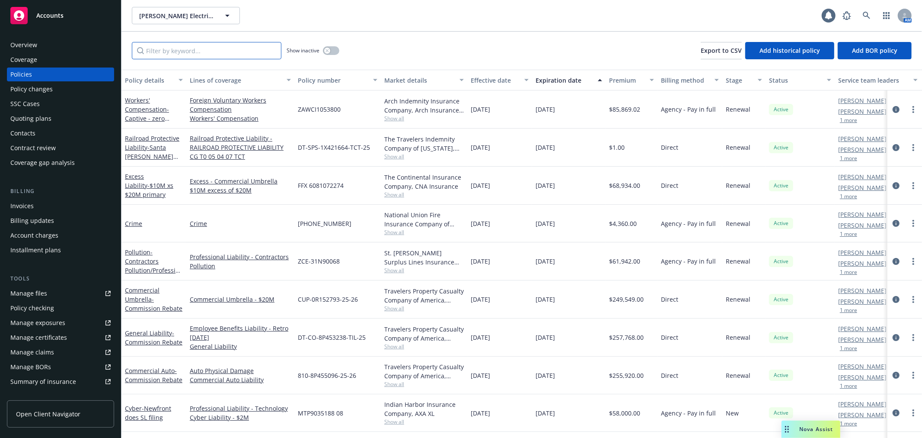
click at [201, 53] on input "Filter by keyword..." at bounding box center [207, 50] width 150 height 17
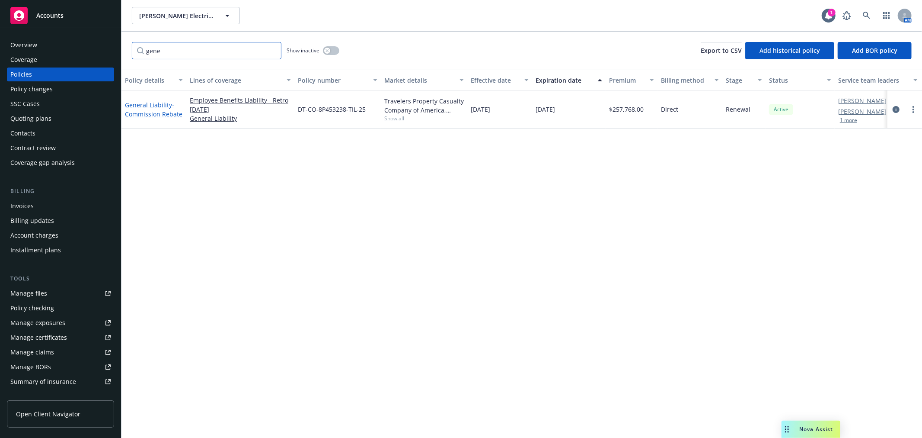
type input "gene"
click at [139, 113] on span "- Commission Rebate" at bounding box center [154, 109] width 58 height 17
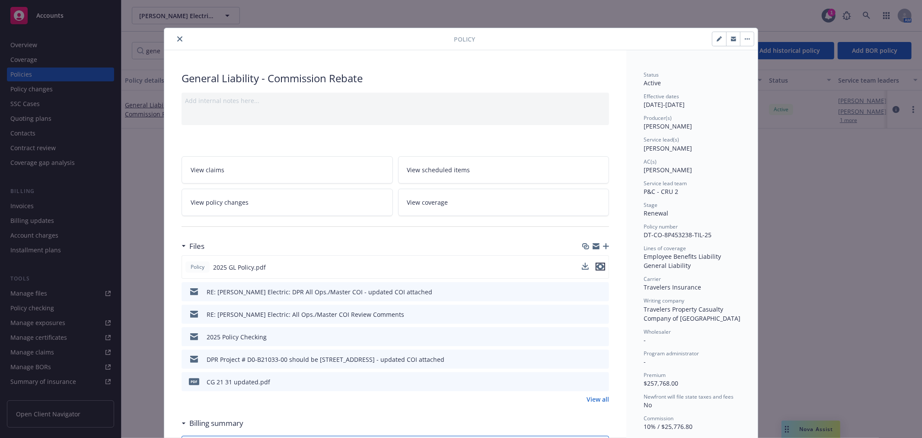
click at [597, 266] on icon "preview file" at bounding box center [601, 266] width 8 height 6
click at [177, 39] on icon "close" at bounding box center [179, 38] width 5 height 5
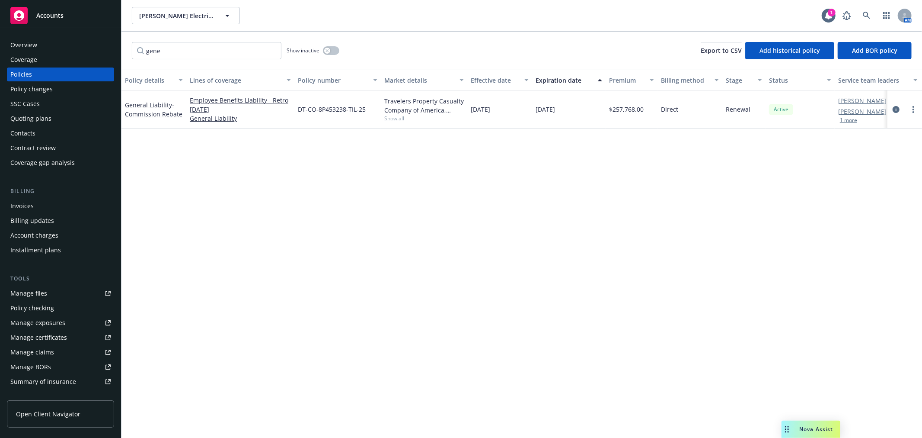
click at [59, 297] on link "Manage files" at bounding box center [60, 293] width 107 height 14
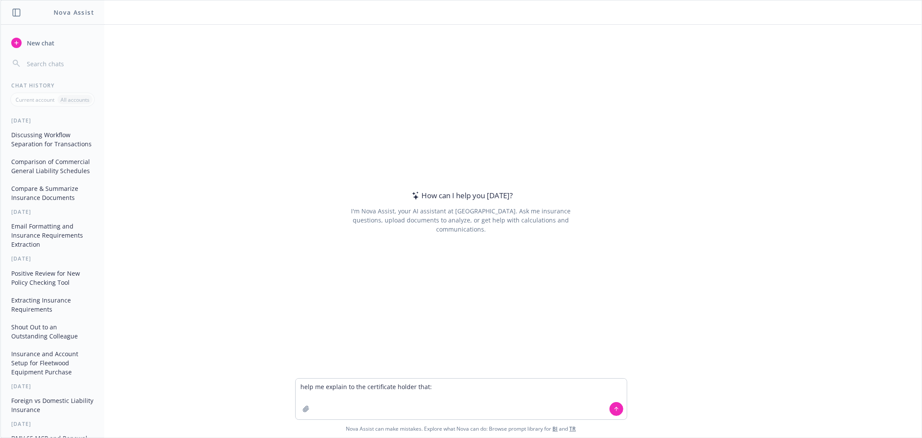
type textarea "help me explain to the certificate holder that: We cannot revise the endorsemen…"
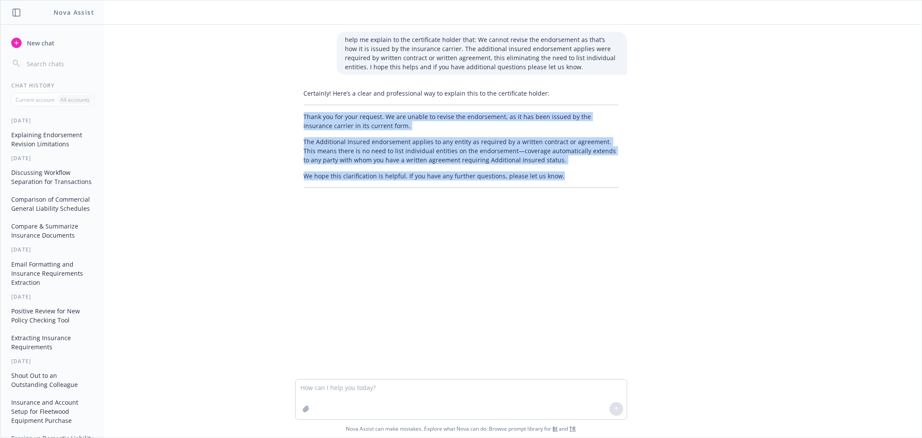
drag, startPoint x: 301, startPoint y: 115, endPoint x: 556, endPoint y: 179, distance: 263.0
click at [556, 179] on div "Certainly! Here’s a clear and professional way to explain this to the certifica…" at bounding box center [461, 138] width 332 height 106
copy div "Thank you for your request. We are unable to revise the endorsement, as it has …"
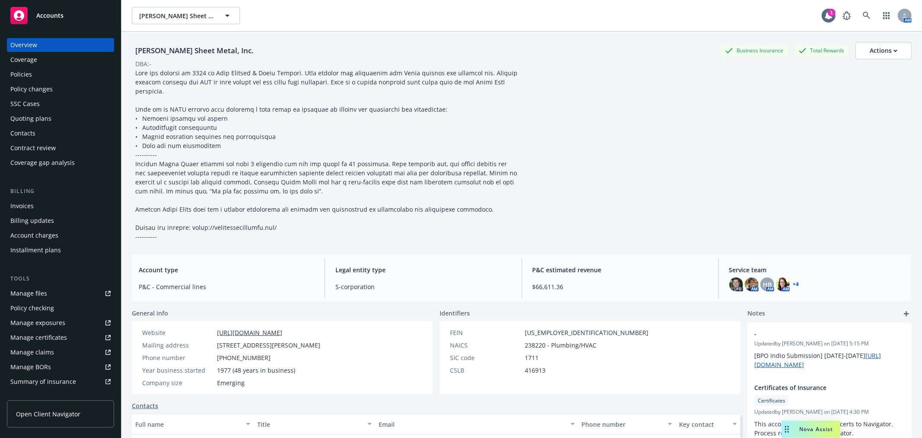
click at [58, 122] on div "Quoting plans" at bounding box center [60, 119] width 100 height 14
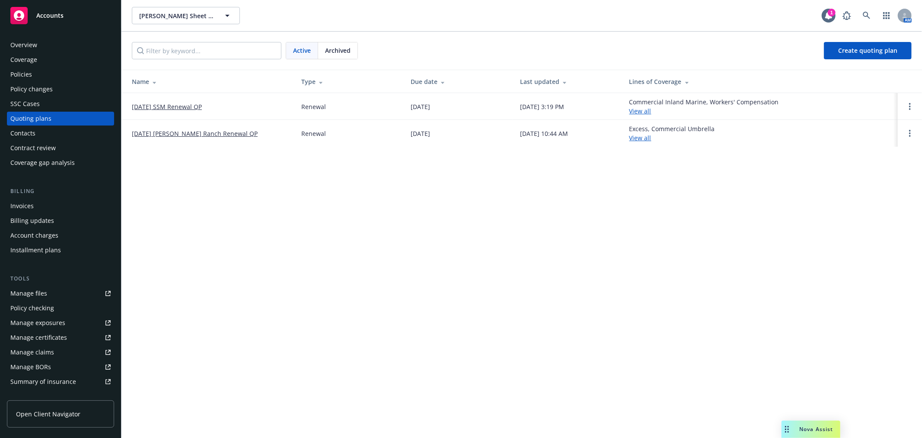
click at [178, 134] on link "[DATE] [PERSON_NAME] Ranch Renewal QP" at bounding box center [195, 133] width 126 height 9
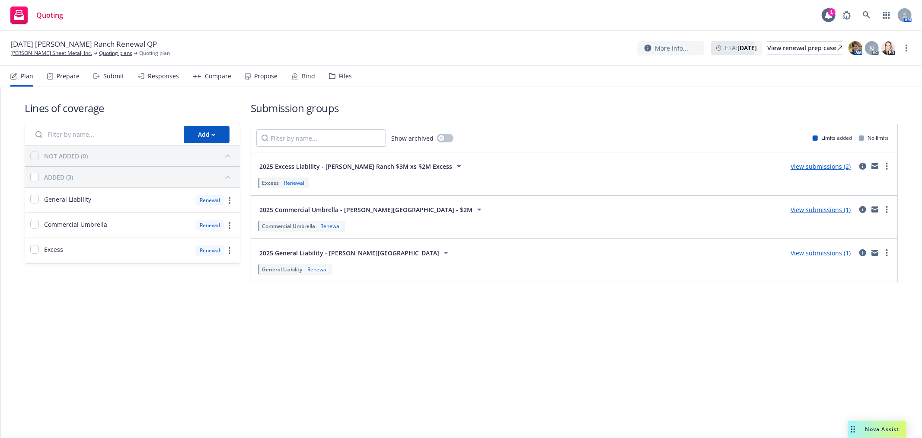
click at [305, 78] on div "Bind" at bounding box center [308, 76] width 13 height 7
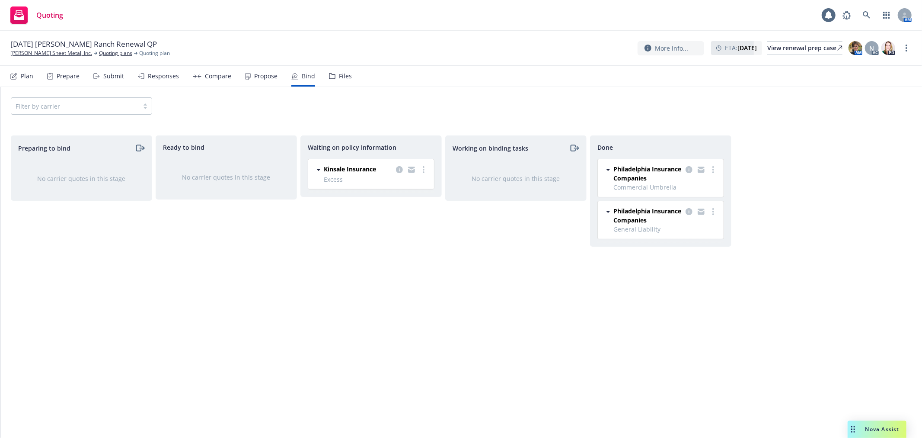
click at [162, 78] on div "Responses" at bounding box center [163, 76] width 31 height 7
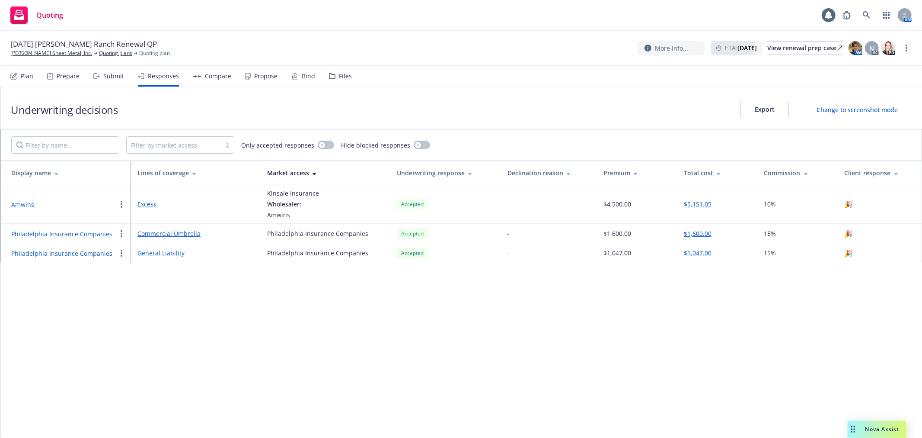
click at [750, 103] on button "Export" at bounding box center [765, 109] width 48 height 17
click at [219, 73] on div "Compare" at bounding box center [218, 76] width 26 height 7
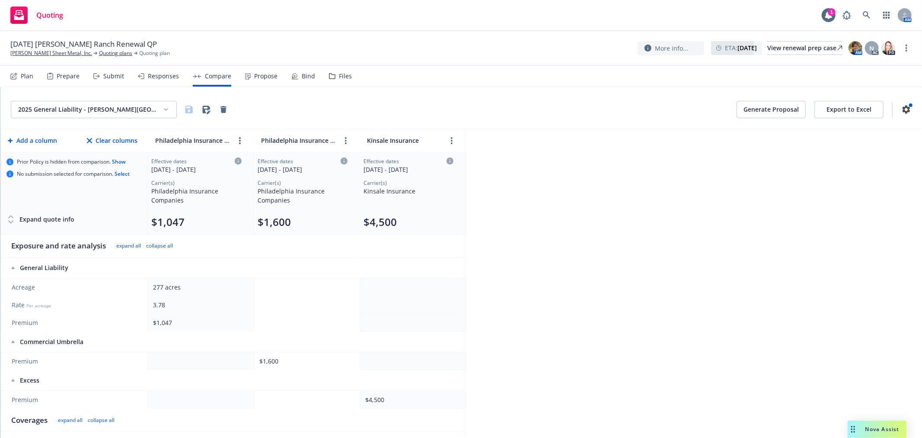
click at [867, 107] on button "Export to Excel" at bounding box center [849, 109] width 69 height 17
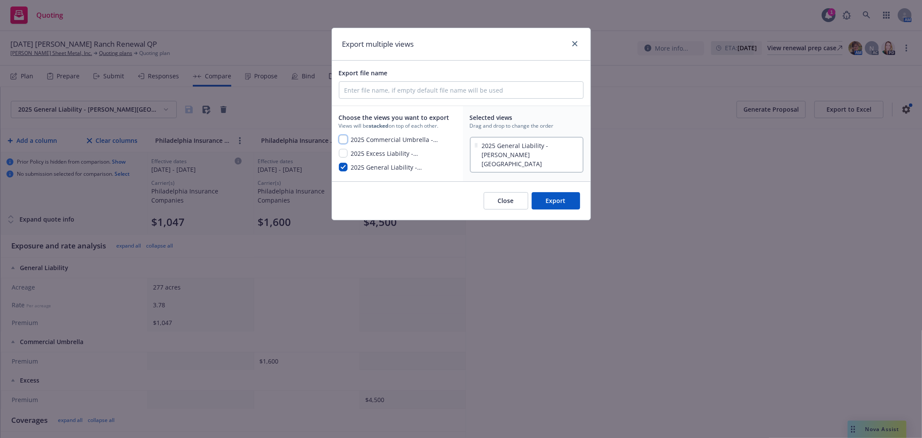
click at [340, 137] on input "checkbox" at bounding box center [343, 139] width 9 height 9
checkbox input "true"
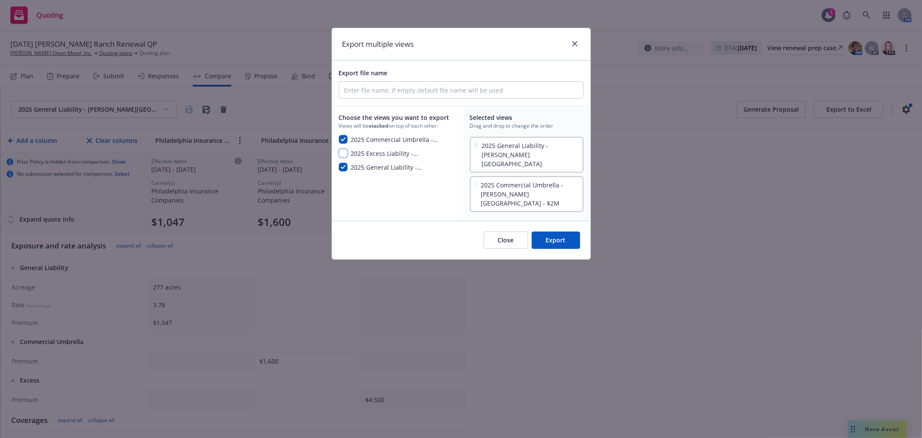
click at [344, 154] on input "checkbox" at bounding box center [343, 153] width 9 height 9
checkbox input "true"
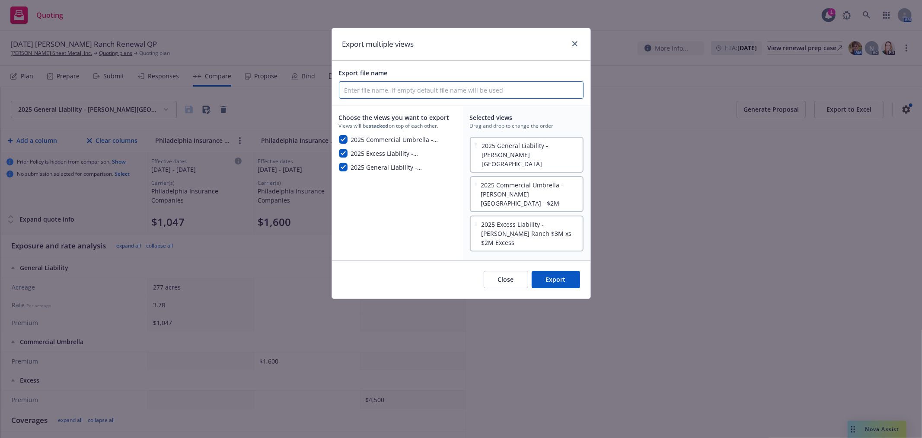
click at [362, 92] on input "Export file name" at bounding box center [461, 90] width 244 height 16
type input "2025 Renewal turbo quote"
click at [571, 271] on button "Export" at bounding box center [556, 279] width 48 height 17
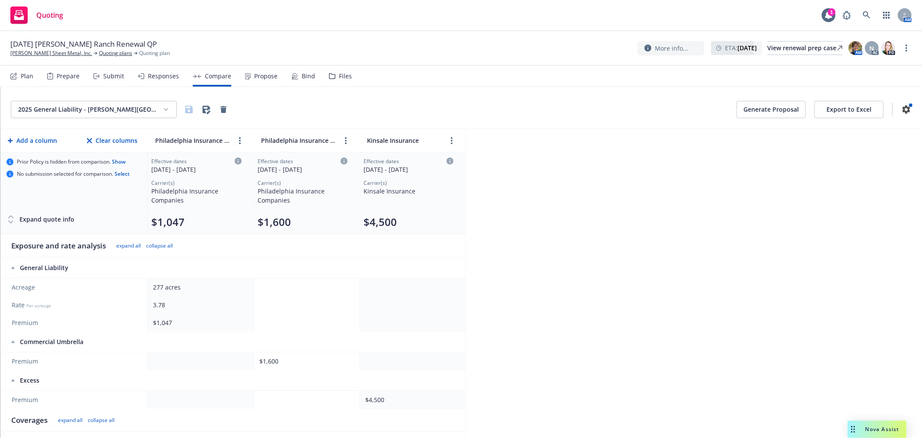
click at [313, 75] on div "Plan Prepare Submit Responses Compare Propose Bind Files" at bounding box center [181, 76] width 342 height 21
click at [306, 75] on div "Bind" at bounding box center [308, 76] width 13 height 7
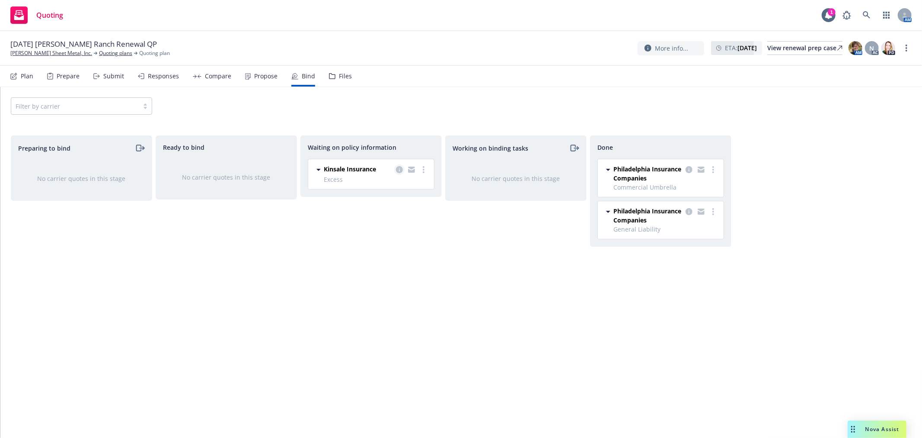
click at [400, 167] on icon "copy logging email" at bounding box center [399, 169] width 7 height 7
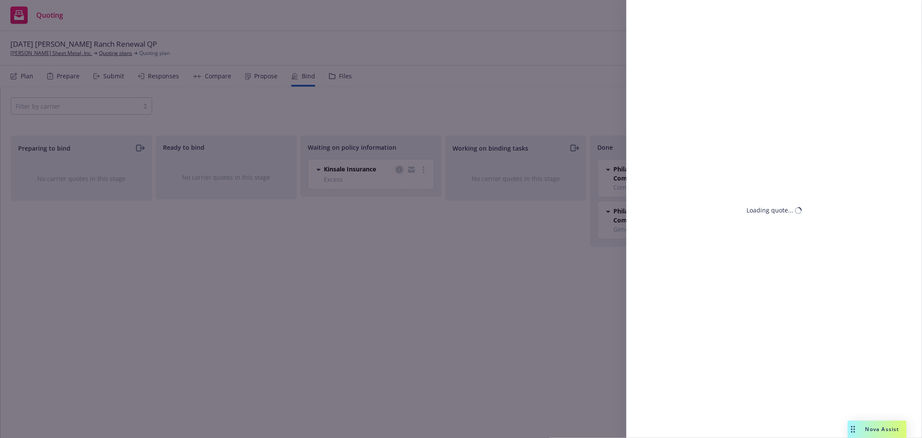
select select "CA"
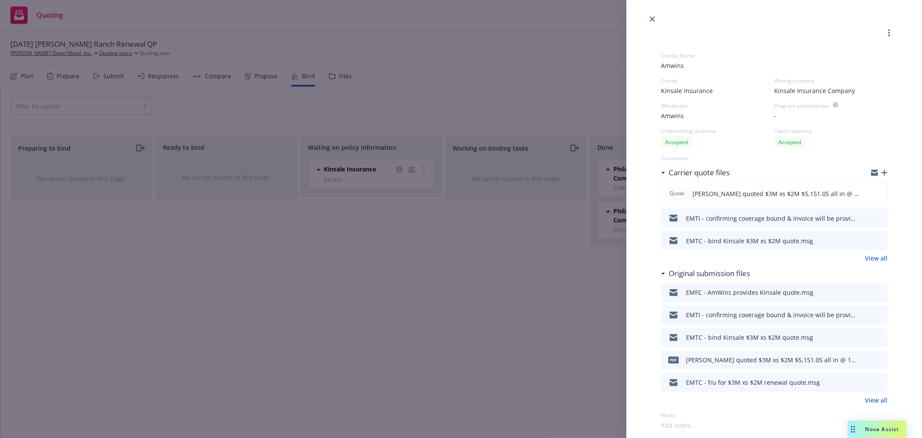
click at [871, 172] on icon "button" at bounding box center [874, 172] width 7 height 7
click at [653, 20] on icon "close" at bounding box center [652, 18] width 5 height 5
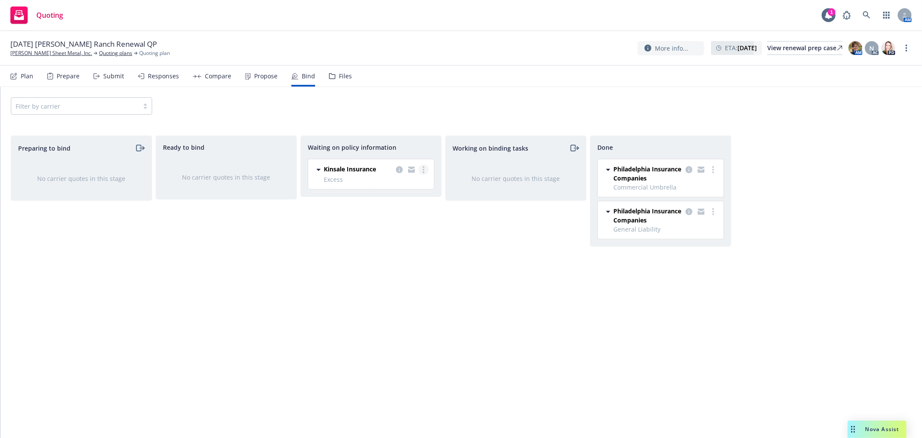
click at [426, 170] on link "more" at bounding box center [424, 169] width 10 height 10
click at [412, 182] on link "Create policies" at bounding box center [389, 187] width 78 height 17
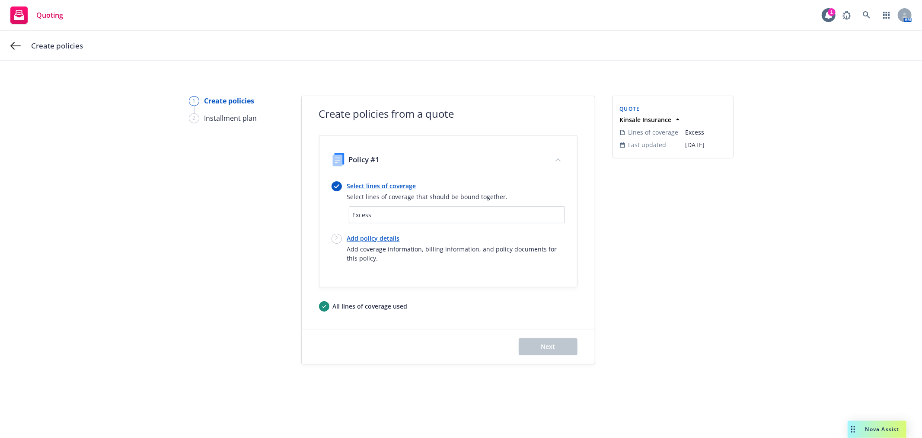
click at [372, 239] on link "Add policy details" at bounding box center [456, 237] width 218 height 9
select select "12"
select select "CA"
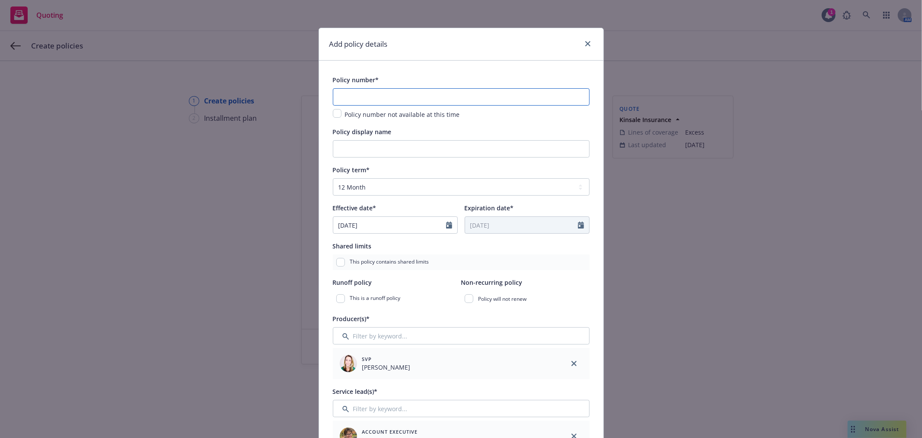
click at [372, 98] on input "text" at bounding box center [461, 96] width 257 height 17
paste input "0100396362"
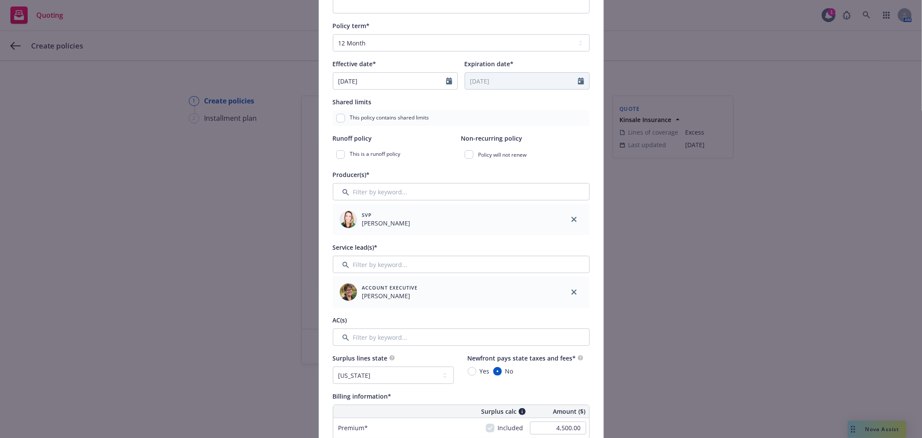
scroll to position [192, 0]
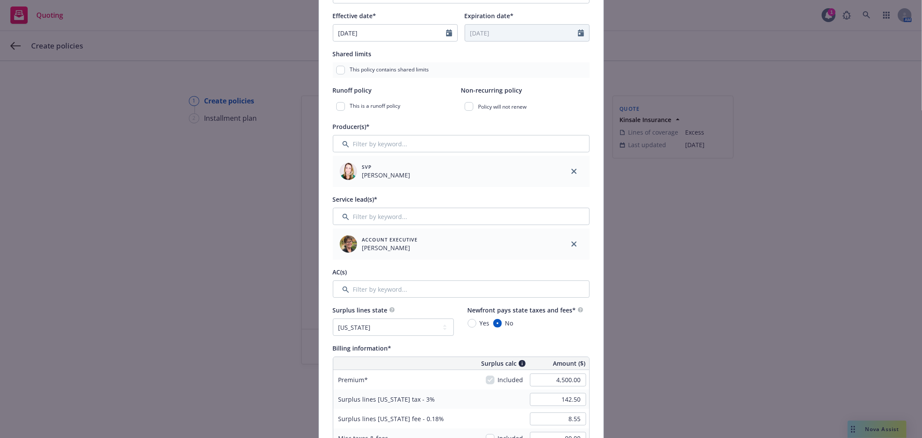
type input "0100396362-0"
click at [368, 290] on input "Filter by keyword..." at bounding box center [461, 288] width 257 height 17
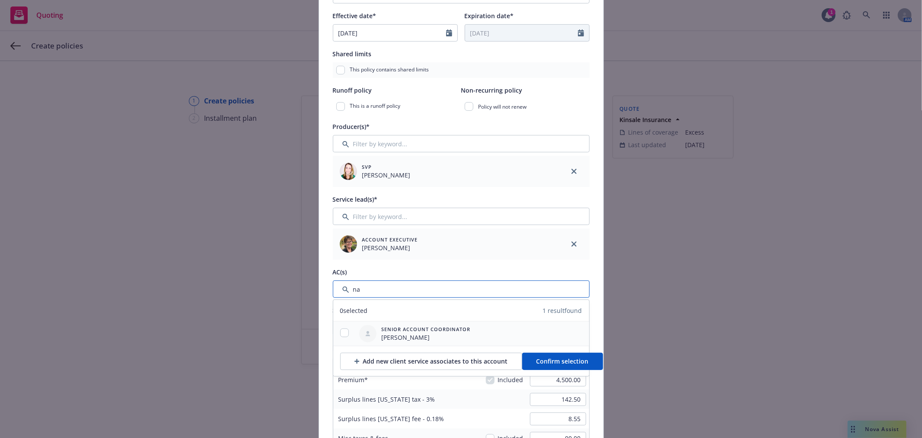
type input "na"
click at [343, 332] on input "checkbox" at bounding box center [344, 332] width 9 height 9
checkbox input "true"
click at [551, 353] on button "Confirm selection" at bounding box center [562, 360] width 81 height 17
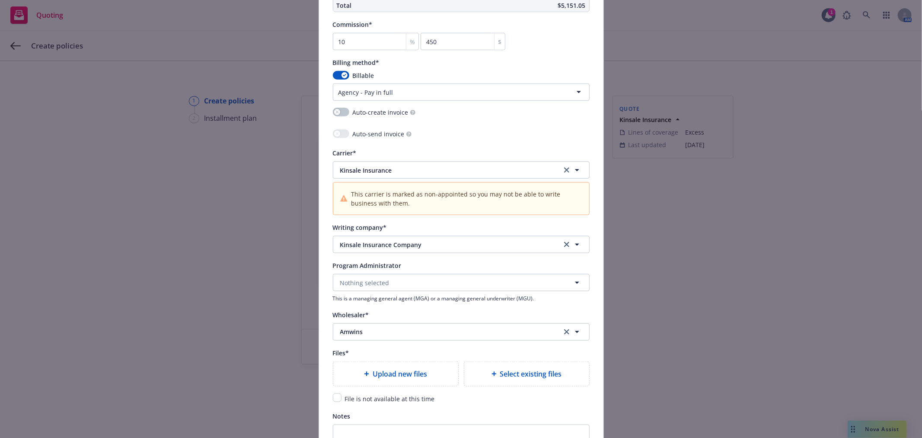
scroll to position [768, 0]
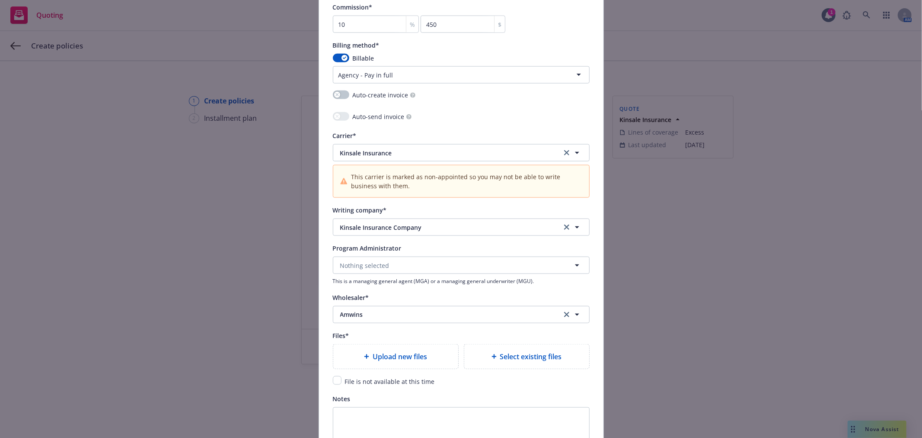
click at [406, 368] on div "Upload new files" at bounding box center [395, 356] width 125 height 24
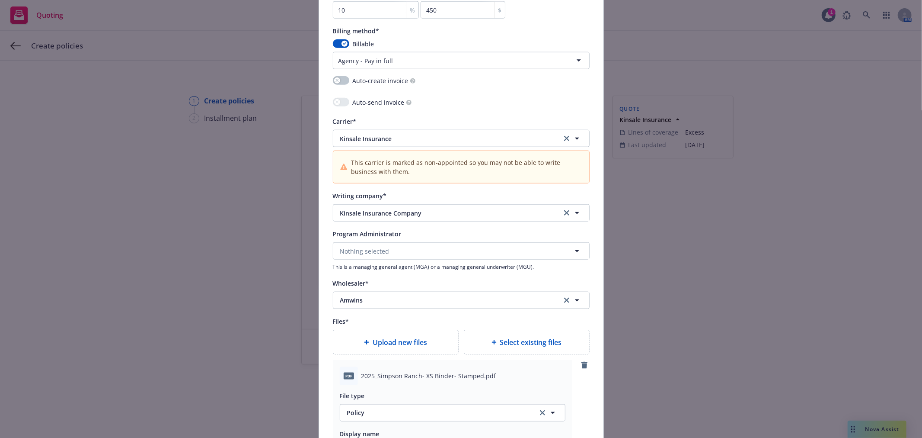
scroll to position [816, 0]
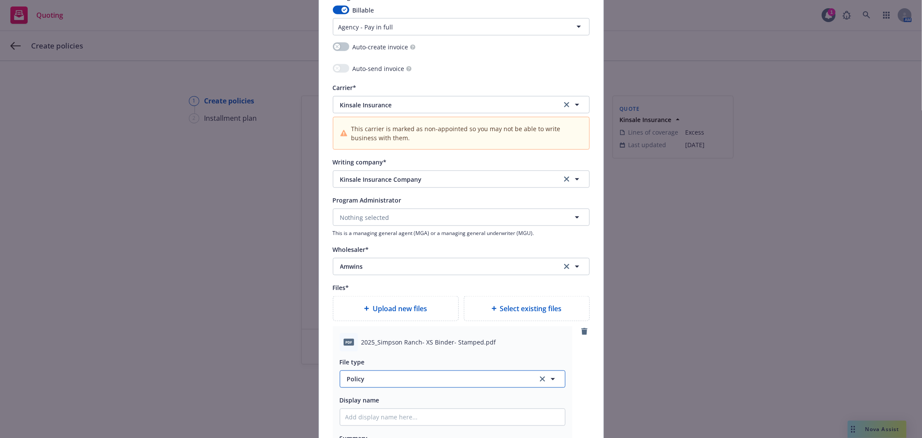
click at [378, 377] on span "Policy" at bounding box center [437, 378] width 181 height 9
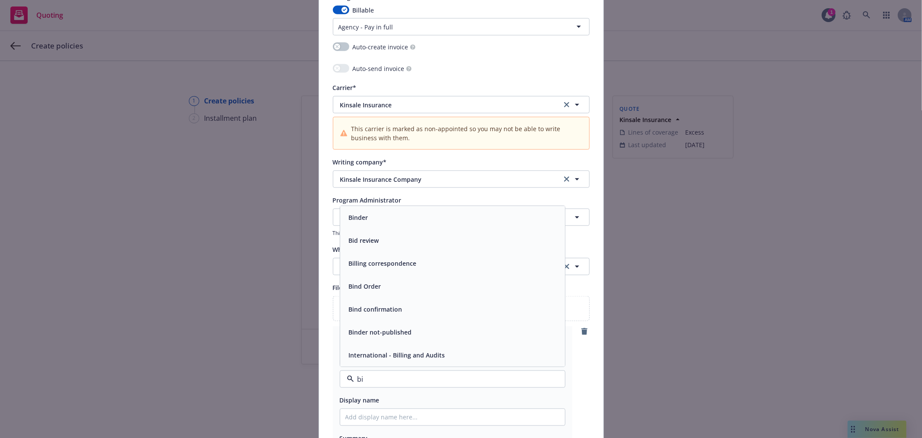
type input "bin"
click at [408, 288] on div "Binder" at bounding box center [452, 286] width 214 height 13
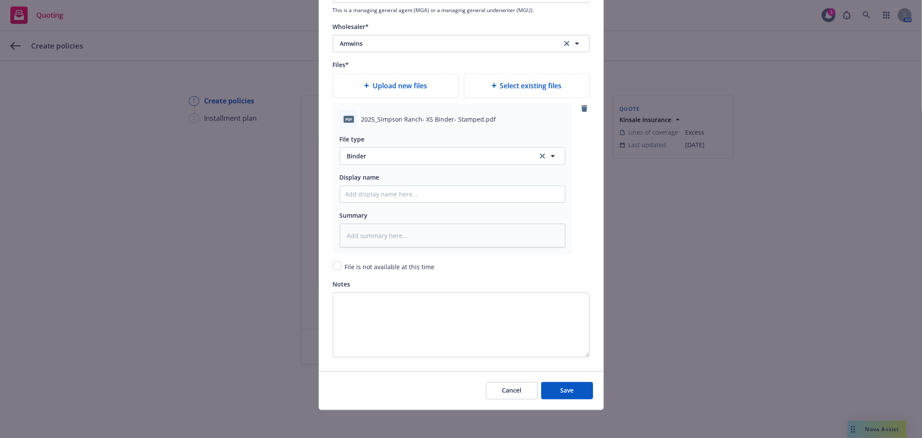
scroll to position [1042, 0]
click at [577, 385] on button "Save" at bounding box center [567, 390] width 52 height 17
type textarea "x"
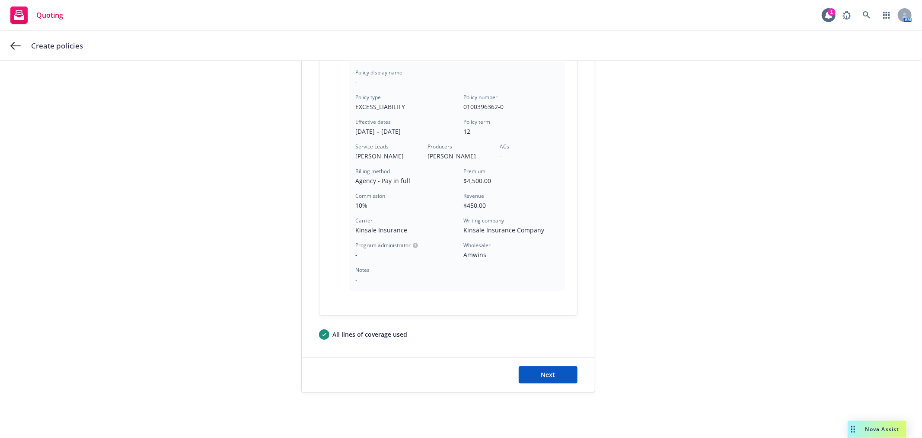
scroll to position [215, 0]
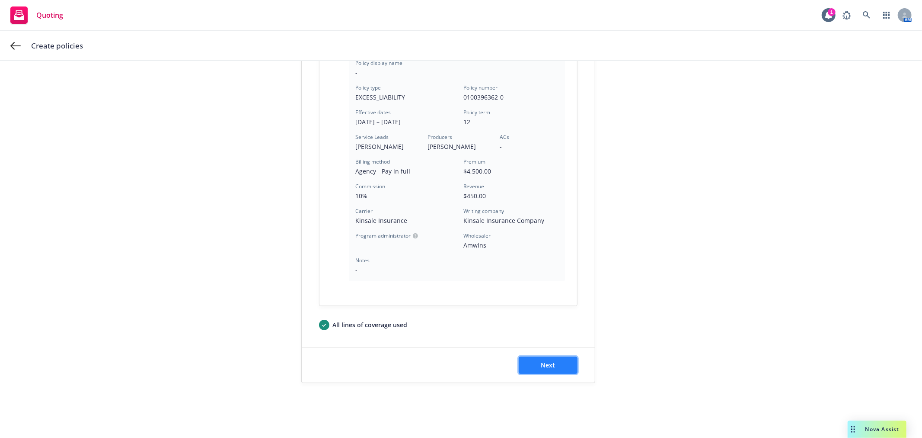
click at [553, 363] on button "Next" at bounding box center [548, 364] width 59 height 17
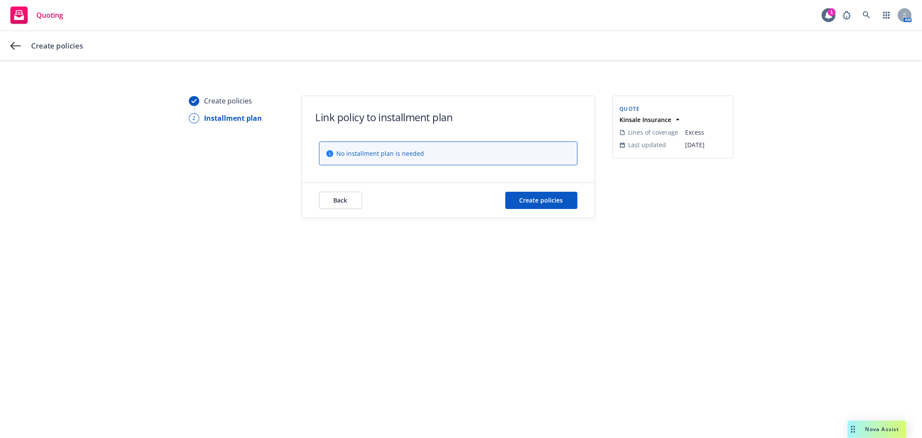
scroll to position [0, 0]
click at [547, 199] on span "Create policies" at bounding box center [542, 200] width 44 height 8
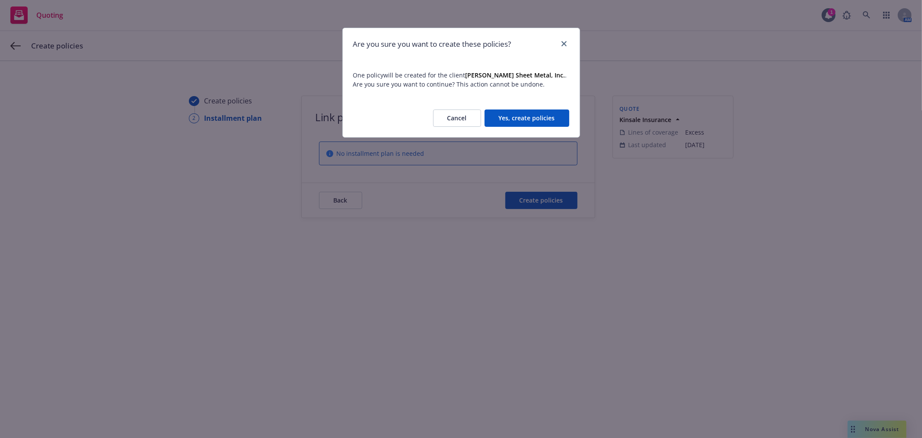
click at [515, 115] on button "Yes, create policies" at bounding box center [527, 117] width 85 height 17
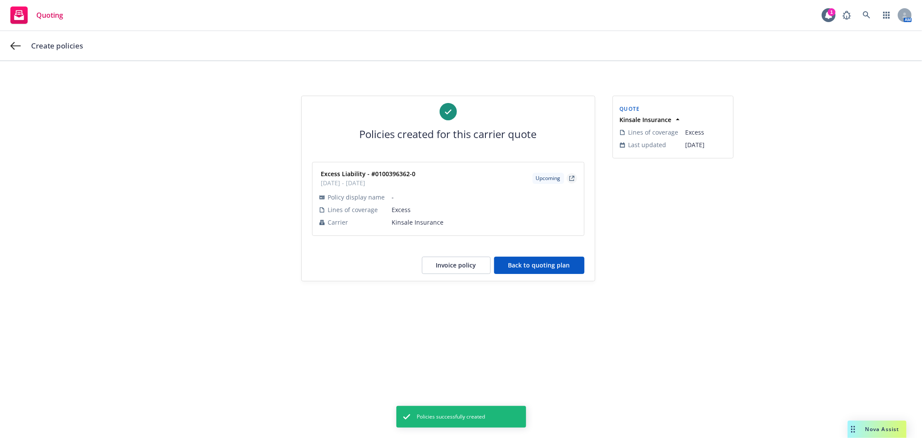
click at [571, 176] on icon "external" at bounding box center [571, 178] width 5 height 5
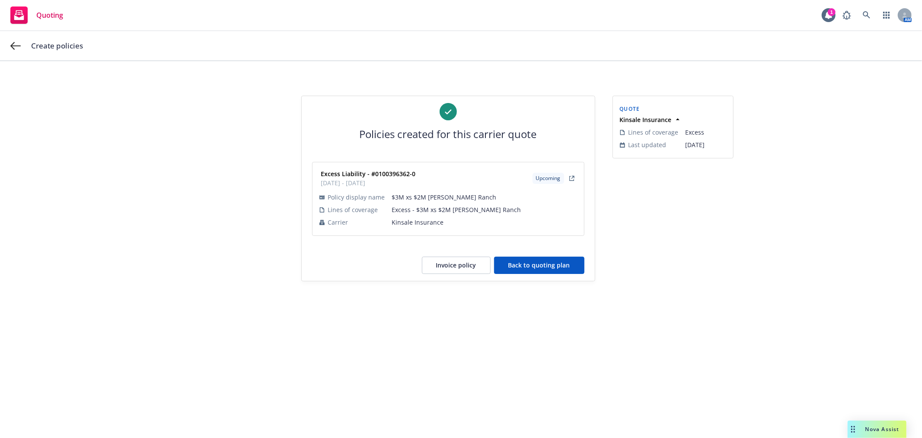
click at [554, 265] on button "Back to quoting plan" at bounding box center [539, 264] width 90 height 17
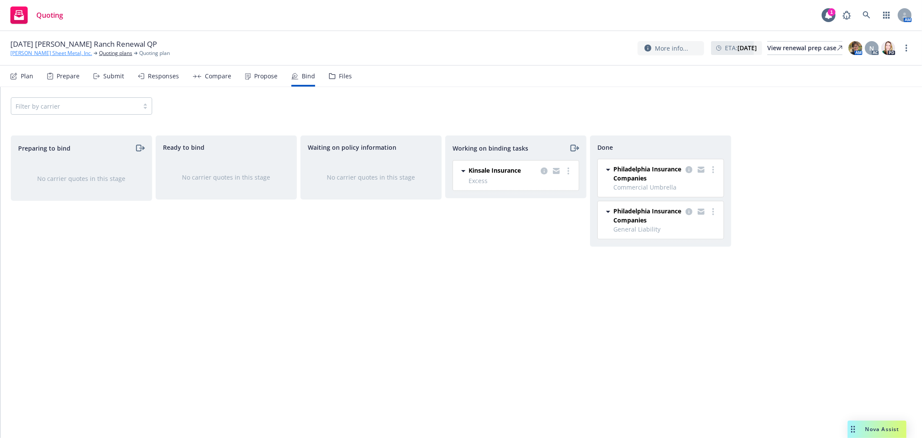
click at [48, 51] on link "Simpson Sheet Metal, Inc." at bounding box center [51, 53] width 82 height 8
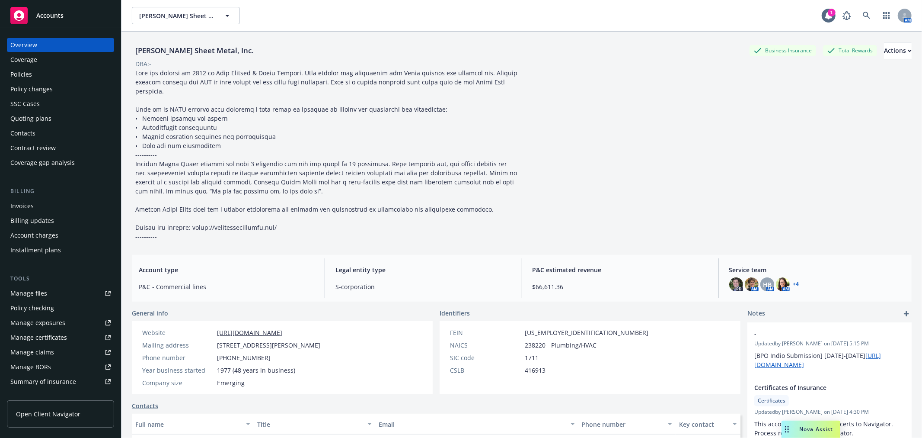
click at [67, 200] on div "Invoices" at bounding box center [60, 206] width 100 height 14
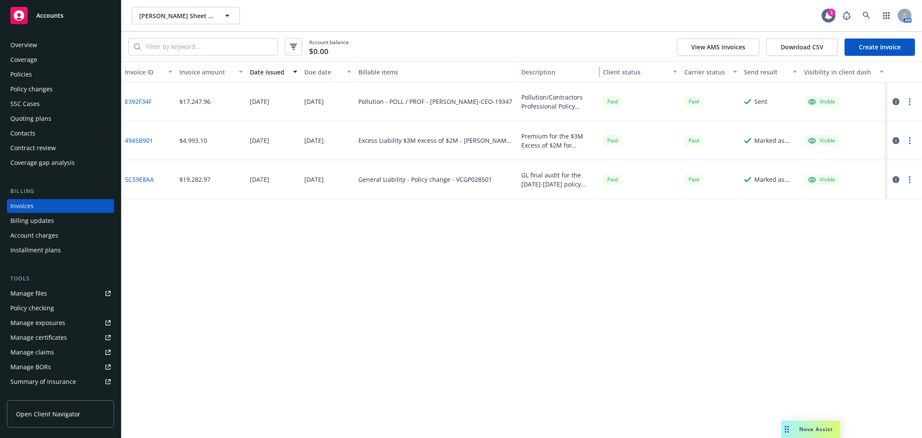
drag, startPoint x: 598, startPoint y: 74, endPoint x: 615, endPoint y: 74, distance: 16.4
click at [602, 74] on div "Invoice ID Invoice amount Date issued Due date Billable items Description Clien…" at bounding box center [522, 71] width 801 height 21
drag, startPoint x: 615, startPoint y: 74, endPoint x: 649, endPoint y: 75, distance: 34.2
click at [649, 75] on div "Client status" at bounding box center [637, 71] width 64 height 9
drag, startPoint x: 519, startPoint y: 136, endPoint x: 582, endPoint y: 149, distance: 64.8
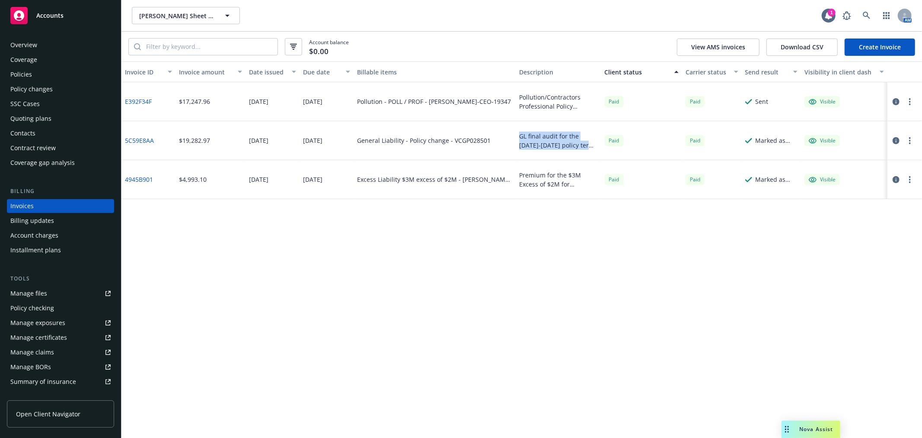
click at [582, 149] on div "GL final audit for the [DATE]-[DATE] policy term per the attached audit stateme…" at bounding box center [558, 140] width 85 height 39
click at [897, 138] on icon "button" at bounding box center [896, 140] width 7 height 7
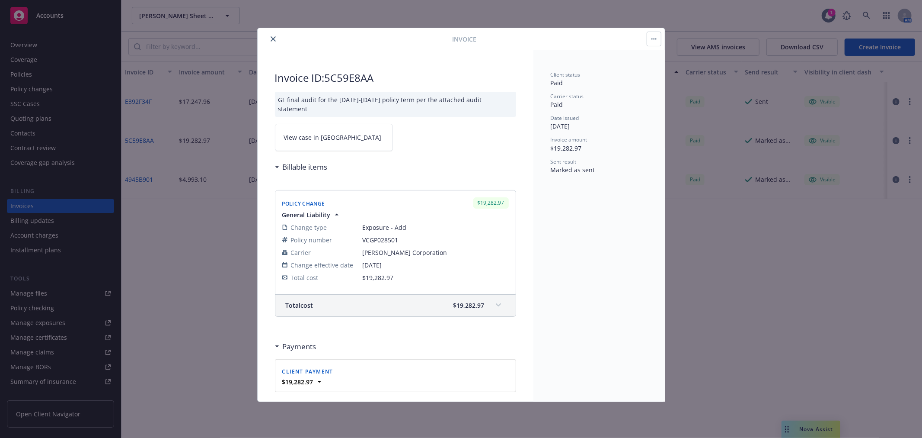
click at [422, 99] on div "GL final audit for the [DATE]-[DATE] policy term per the attached audit stateme…" at bounding box center [395, 104] width 241 height 25
drag, startPoint x: 422, startPoint y: 99, endPoint x: 277, endPoint y: 38, distance: 157.4
click at [277, 38] on button "close" at bounding box center [273, 39] width 10 height 10
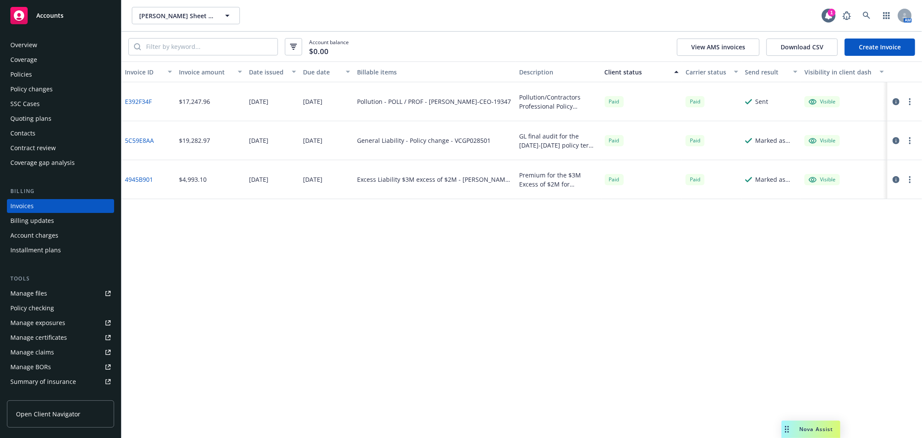
click at [547, 176] on div "Premium for the $3M Excess of $2M for [PERSON_NAME][GEOGRAPHIC_DATA]" at bounding box center [558, 179] width 78 height 18
click at [895, 178] on icon "button" at bounding box center [896, 179] width 7 height 7
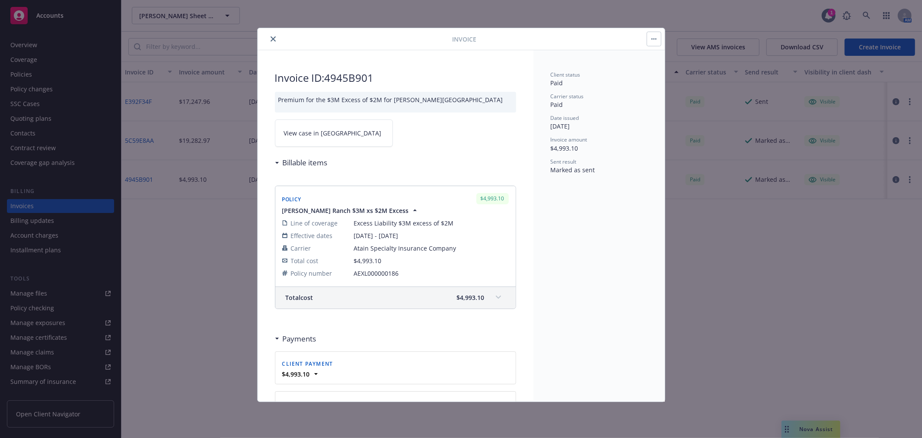
click at [419, 100] on div "Premium for the $3M Excess of $2M for [PERSON_NAME][GEOGRAPHIC_DATA]" at bounding box center [395, 102] width 241 height 21
copy div "Premium for the $3M Excess of $2M for [PERSON_NAME][GEOGRAPHIC_DATA]"
click at [274, 39] on icon "close" at bounding box center [273, 38] width 5 height 5
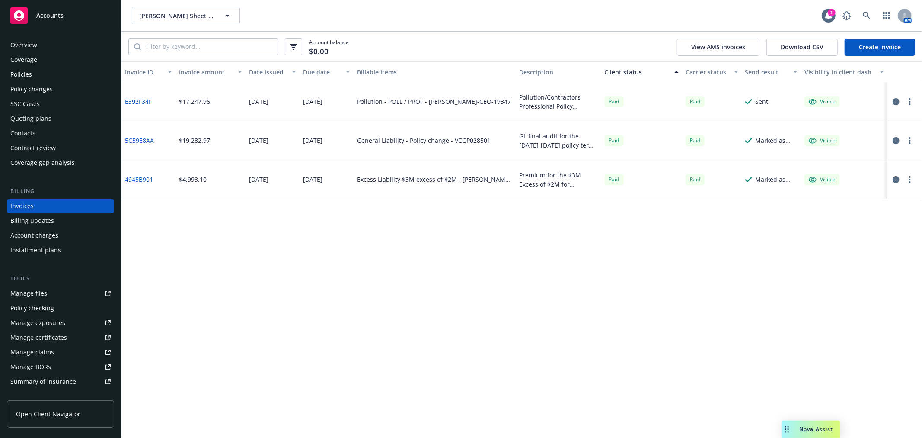
click at [867, 48] on link "Create Invoice" at bounding box center [880, 46] width 70 height 17
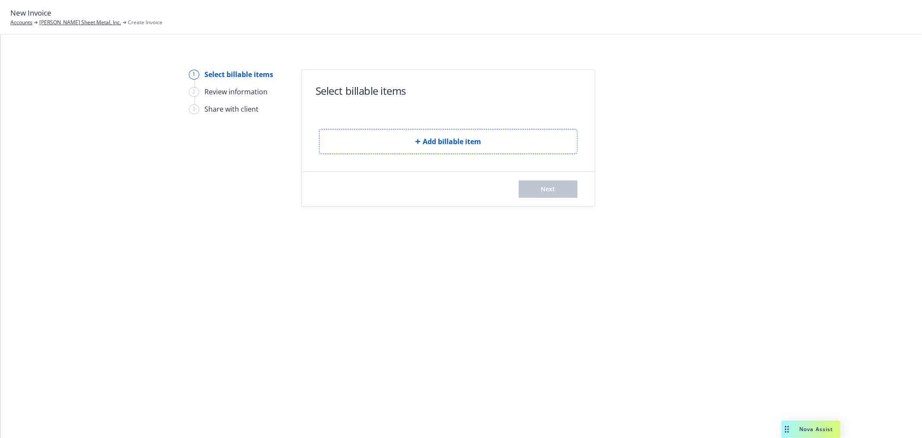
click at [438, 160] on form "Select billable items Add billable item Next" at bounding box center [448, 138] width 293 height 137
click at [443, 139] on span "Add billable item" at bounding box center [452, 141] width 58 height 10
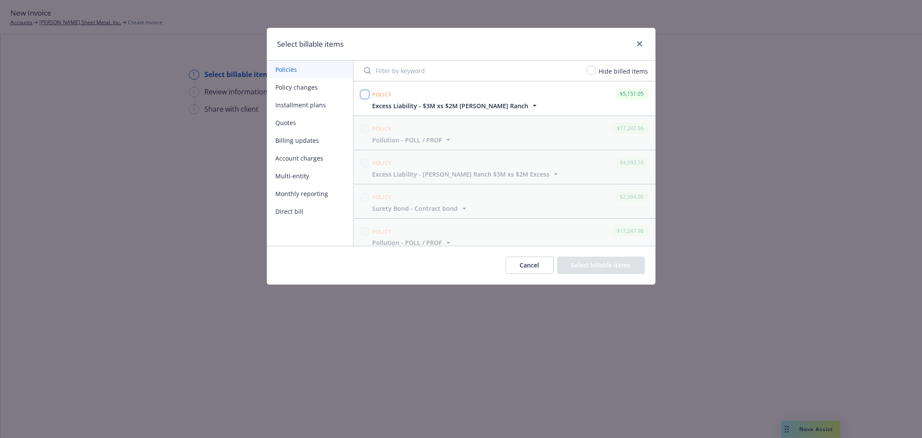
click at [366, 94] on input "checkbox" at bounding box center [365, 94] width 9 height 9
checkbox input "true"
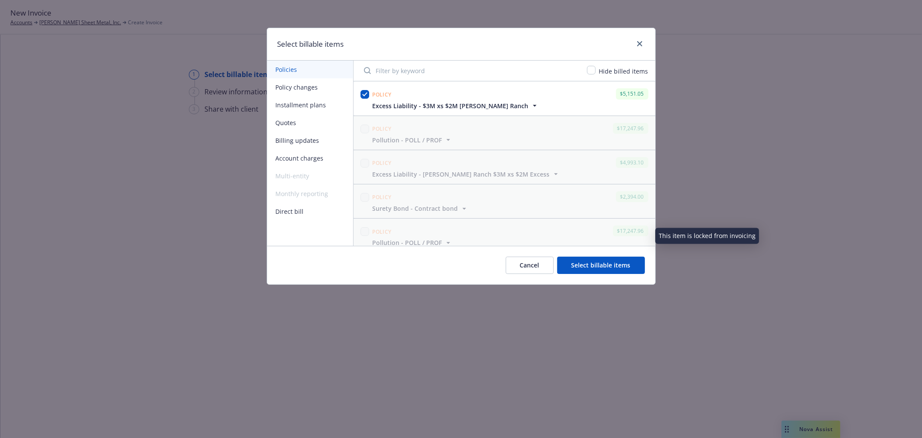
click at [597, 265] on button "Select billable items" at bounding box center [601, 264] width 88 height 17
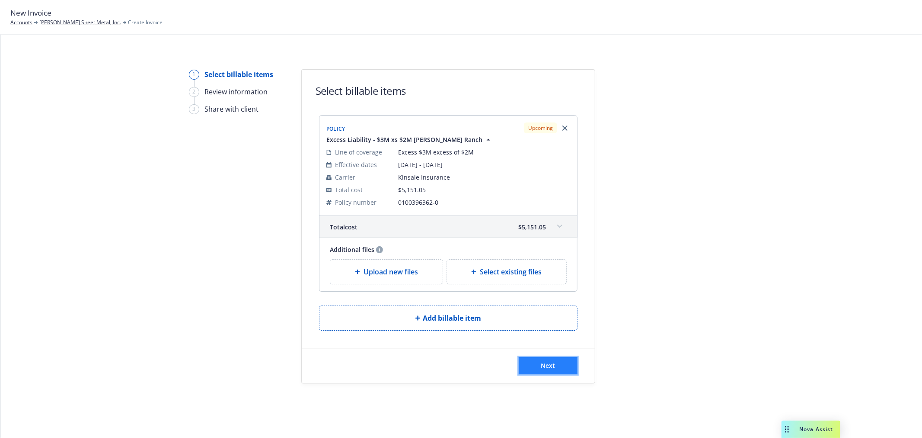
click at [543, 362] on span "Next" at bounding box center [548, 365] width 14 height 8
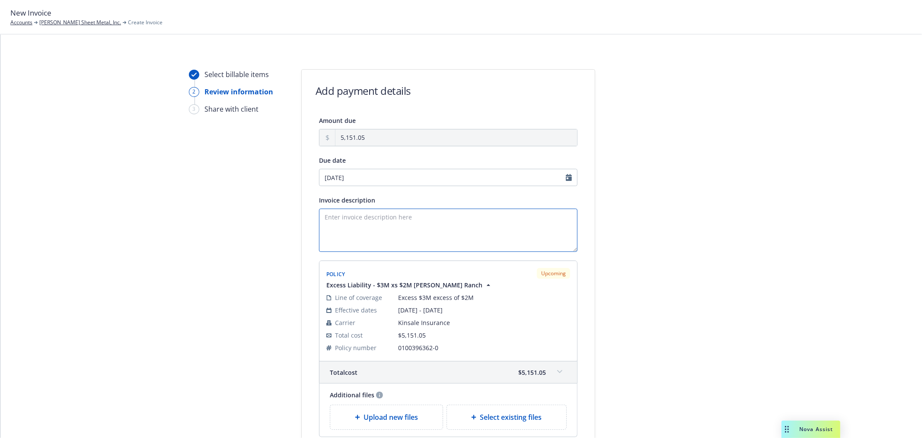
click at [423, 233] on textarea "Invoice description" at bounding box center [448, 229] width 259 height 43
paste textarea "Premium for the $3M Excess of $2M for Simpson Ranch"
click at [337, 219] on textarea "2025 Premium for the $3M Excess of $2M for Simpson Ranch" at bounding box center [448, 229] width 259 height 43
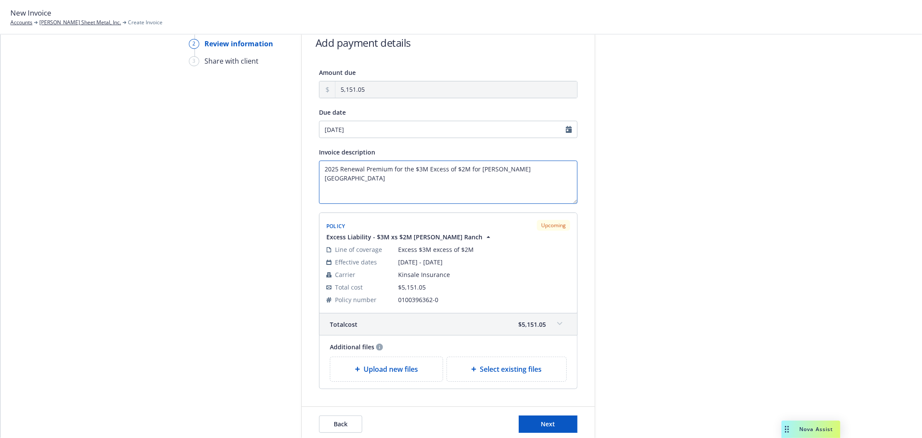
scroll to position [96, 0]
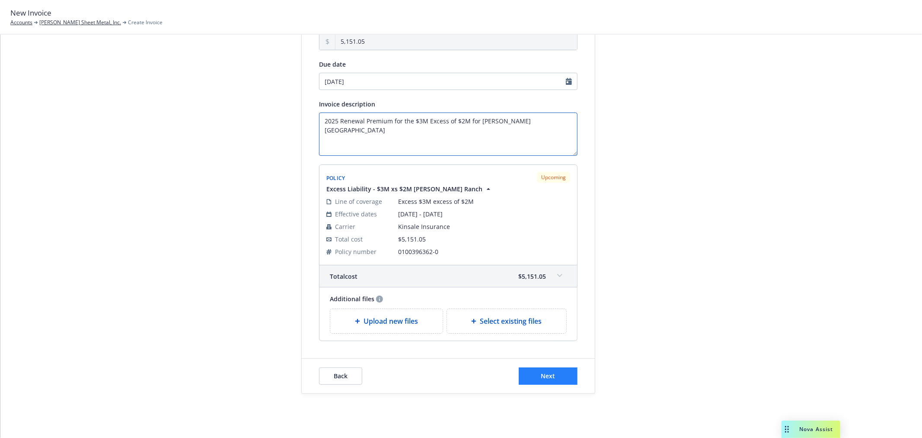
type textarea "2025 Renewal Premium for the $3M Excess of $2M for Simpson Ranch"
click at [564, 377] on button "Next" at bounding box center [548, 375] width 59 height 17
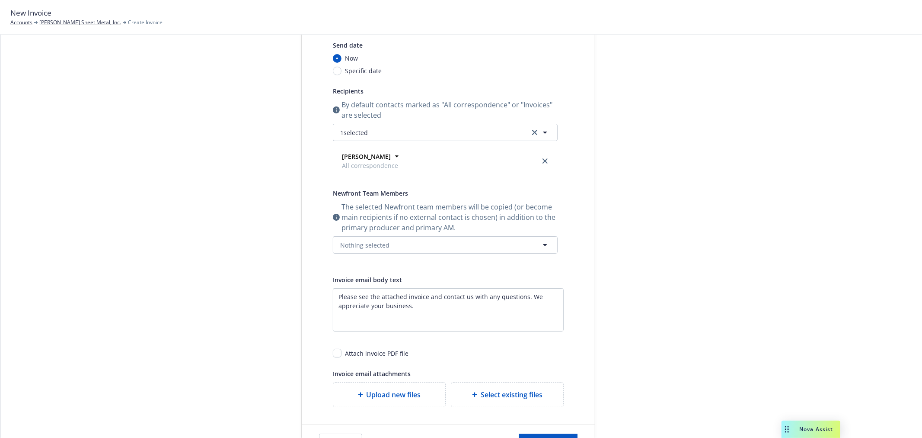
scroll to position [0, 0]
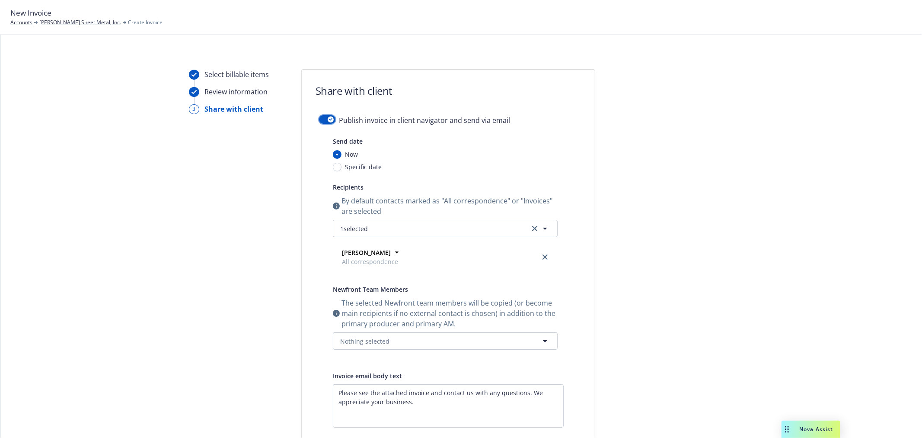
click at [329, 119] on icon "button" at bounding box center [330, 119] width 3 height 3
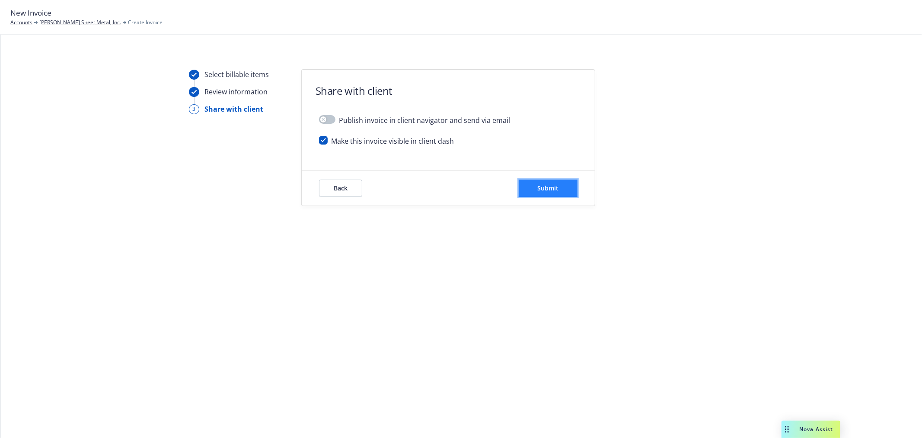
click at [558, 190] on span "Submit" at bounding box center [548, 188] width 21 height 8
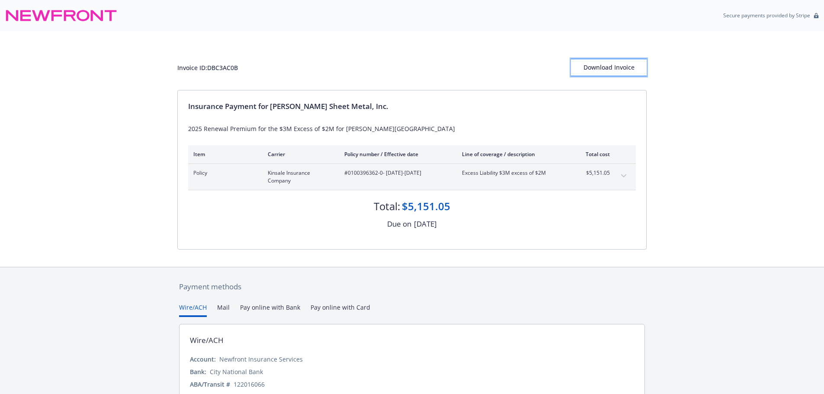
click at [619, 67] on div "Download Invoice" at bounding box center [609, 67] width 76 height 16
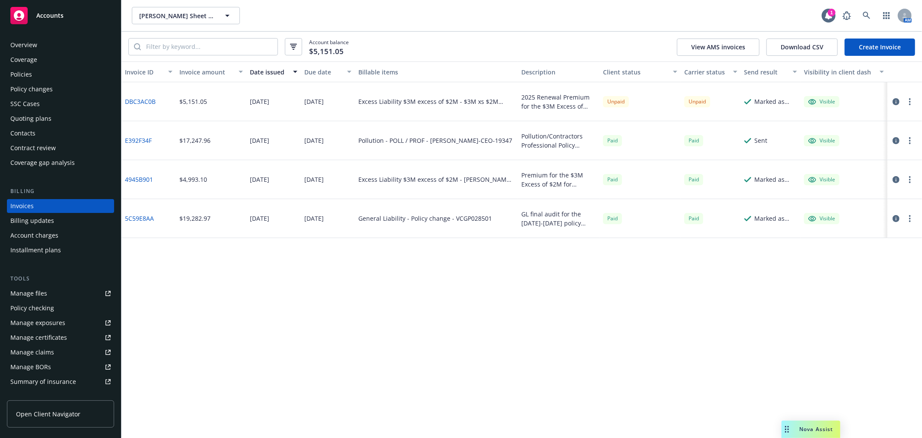
click at [36, 76] on div "Policies" at bounding box center [60, 74] width 100 height 14
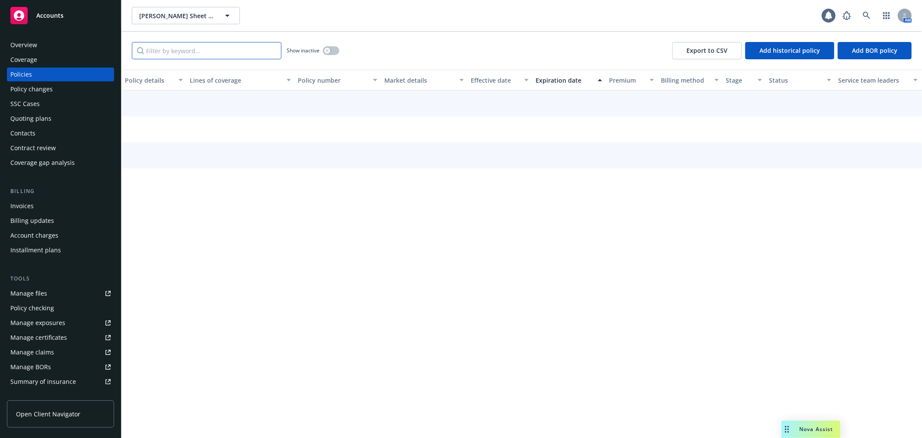
click at [184, 48] on input "Filter by keyword..." at bounding box center [207, 50] width 150 height 17
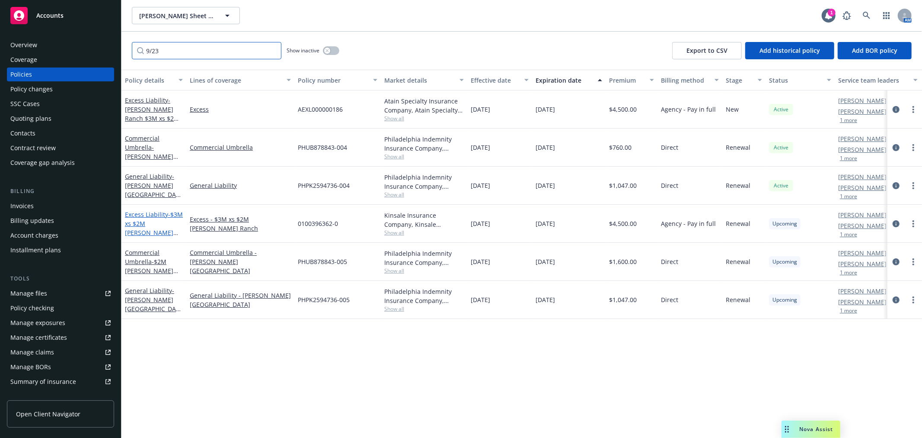
type input "9/23"
click at [134, 232] on span "- $3M xs $2M [PERSON_NAME] Ranch" at bounding box center [154, 227] width 58 height 35
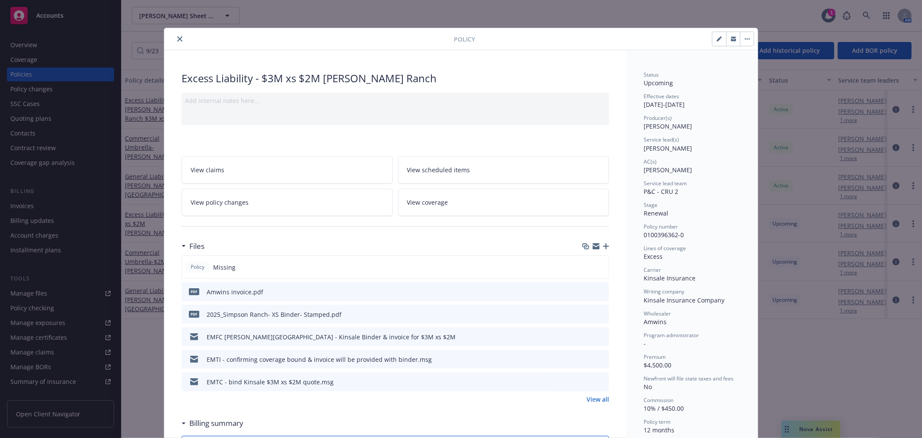
click at [594, 246] on icon "button" at bounding box center [596, 247] width 7 height 4
click at [177, 38] on icon "close" at bounding box center [179, 38] width 5 height 5
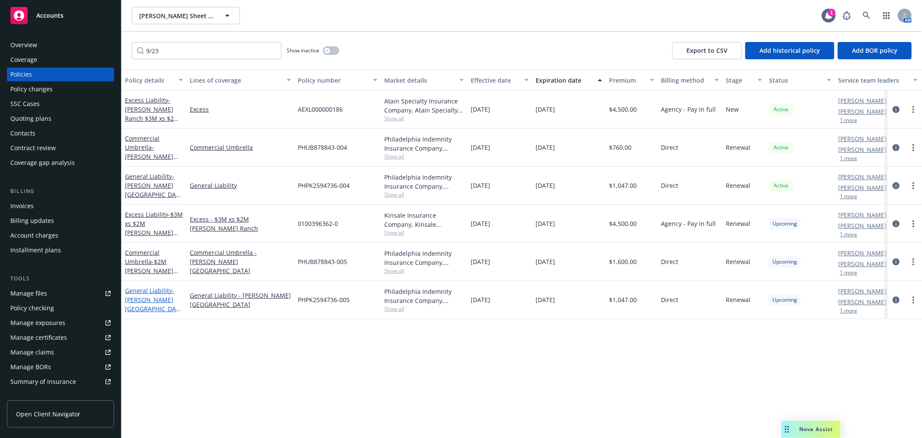
click at [148, 299] on span "- Simpson Ranch" at bounding box center [153, 303] width 56 height 35
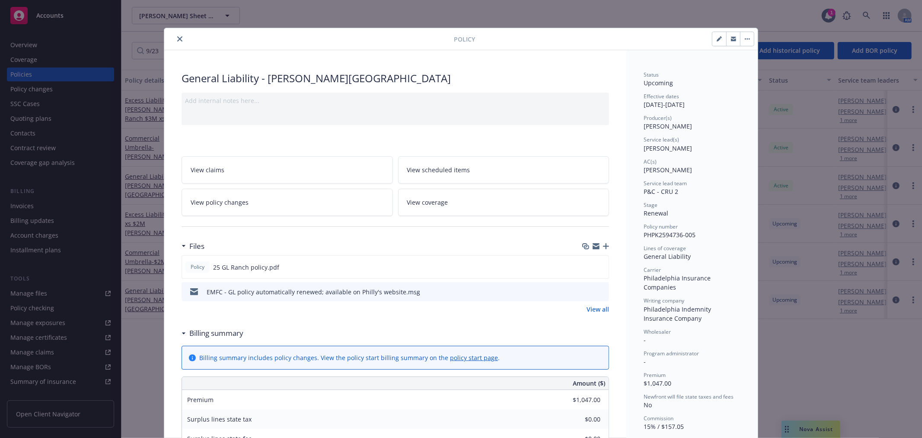
click at [593, 246] on icon "button" at bounding box center [596, 247] width 7 height 4
click at [177, 40] on icon "close" at bounding box center [179, 38] width 5 height 5
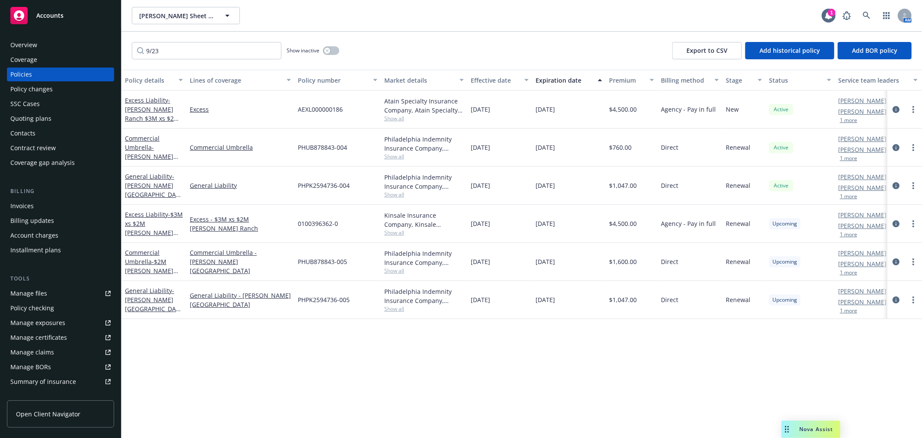
click at [67, 118] on div "Quoting plans" at bounding box center [60, 119] width 100 height 14
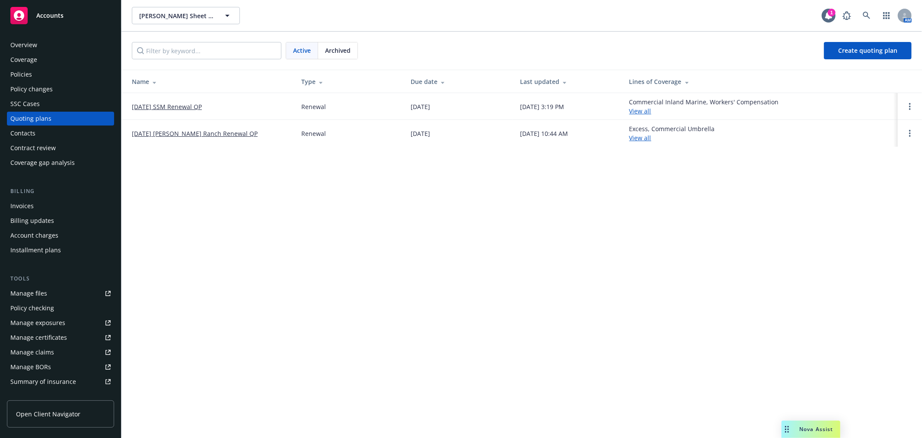
click at [174, 107] on link "10/01/2025 SSM Renewal QP" at bounding box center [167, 106] width 70 height 9
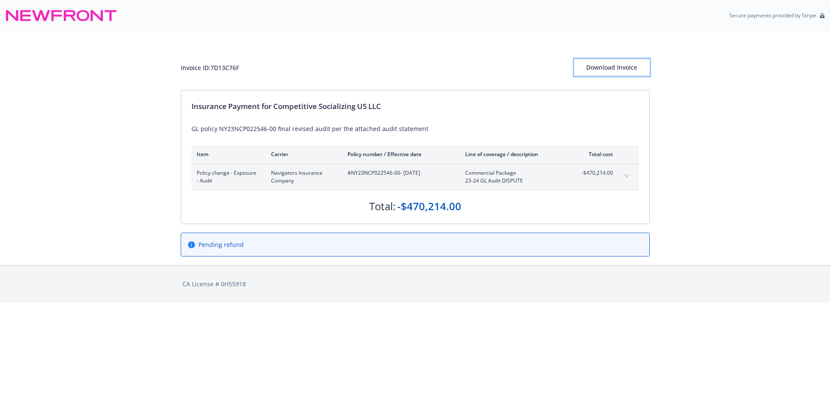
click at [611, 66] on div "Download Invoice" at bounding box center [612, 67] width 76 height 16
drag, startPoint x: 243, startPoint y: 68, endPoint x: 194, endPoint y: 67, distance: 49.3
click at [182, 70] on div "Invoice ID: 7D13C76F Download Invoice" at bounding box center [415, 67] width 469 height 17
copy div "nvoice ID: 7D13C76F"
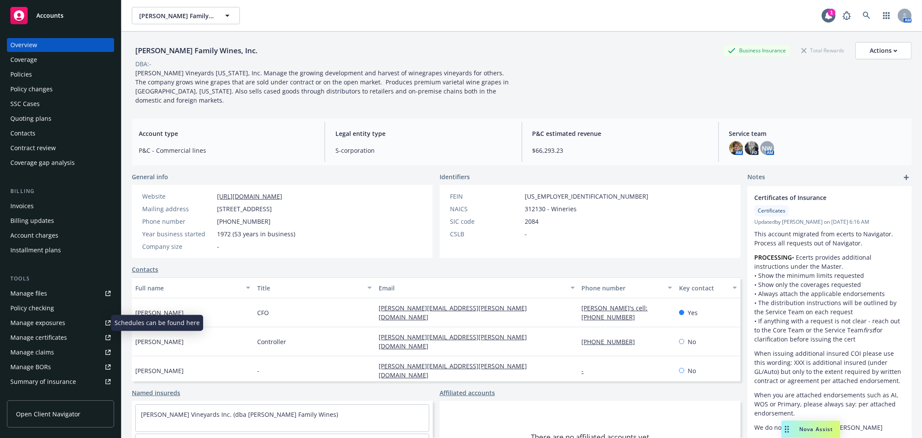
click at [74, 324] on link "Manage exposures" at bounding box center [60, 323] width 107 height 14
click at [863, 16] on icon at bounding box center [867, 16] width 8 height 8
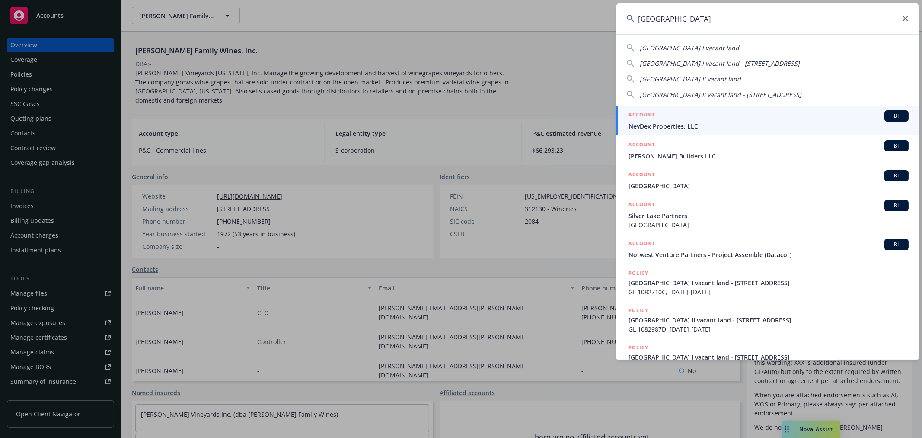
click at [702, 46] on span "[GEOGRAPHIC_DATA] I vacant land" at bounding box center [689, 48] width 99 height 8
type input "Lake Park I vacant land"
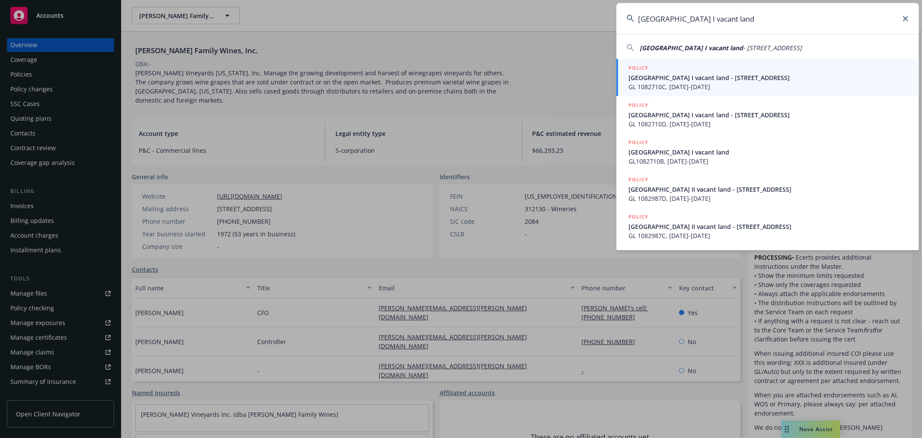
click at [681, 76] on span "Lake Park I vacant land - 3451 Lake Park Drive" at bounding box center [769, 77] width 280 height 9
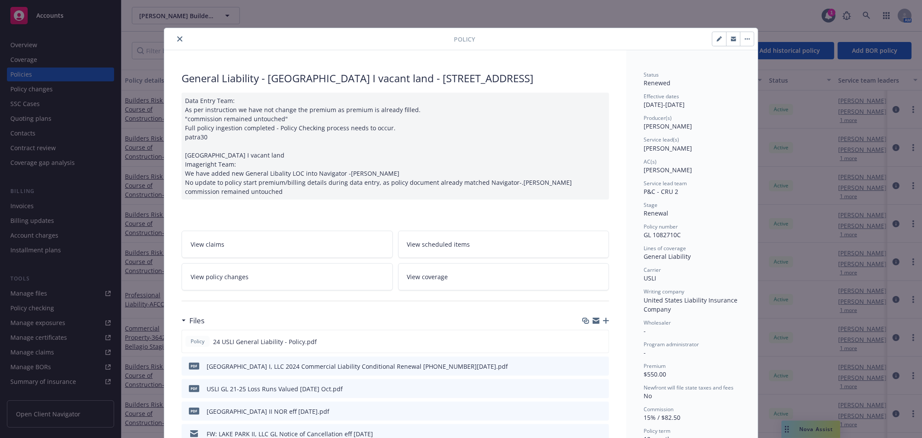
click at [177, 39] on icon "close" at bounding box center [179, 38] width 5 height 5
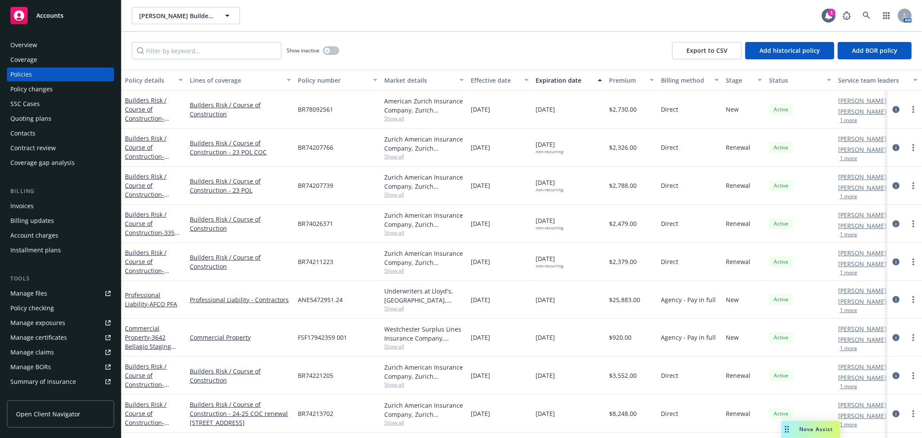
click at [60, 117] on div "Quoting plans" at bounding box center [60, 119] width 100 height 14
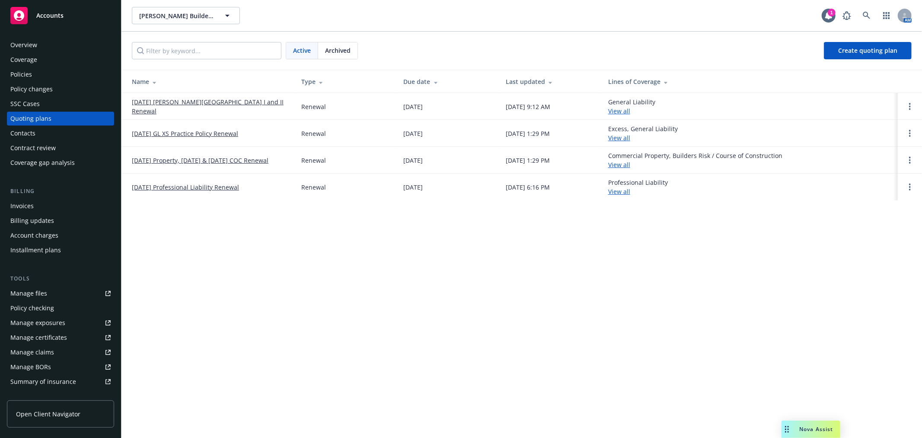
click at [199, 105] on link "01/29/26 GL Lake Park I and II Renewal" at bounding box center [210, 106] width 156 height 18
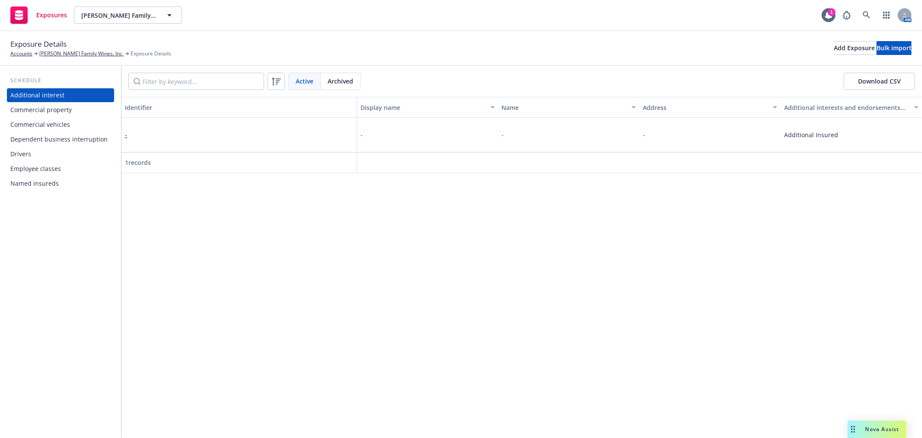
click at [66, 157] on div "Drivers" at bounding box center [60, 154] width 100 height 14
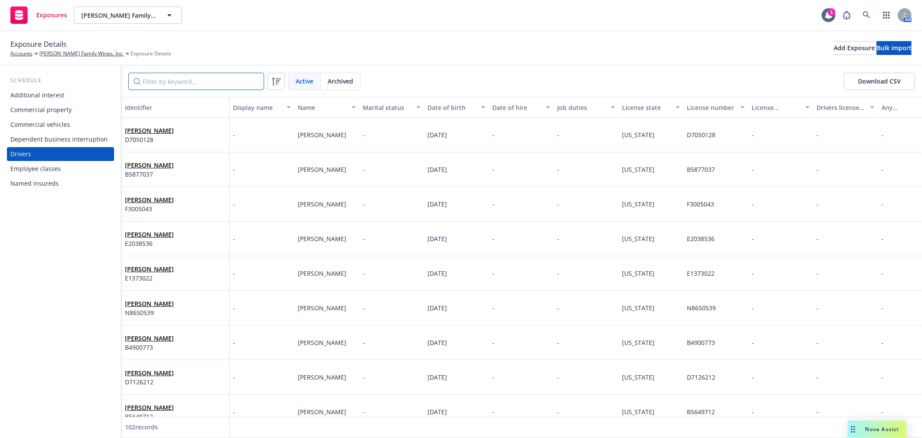
click at [148, 77] on input "Filter by keyword..." at bounding box center [196, 81] width 136 height 17
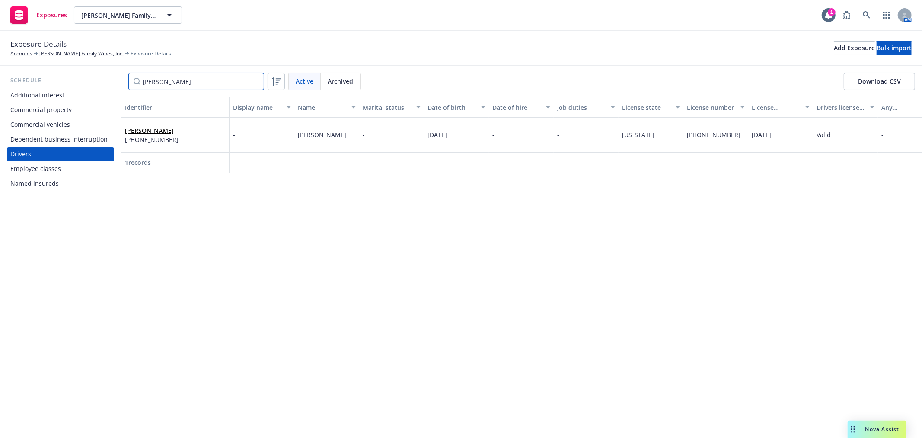
type input "[PERSON_NAME]"
click at [866, 18] on icon at bounding box center [867, 15] width 8 height 8
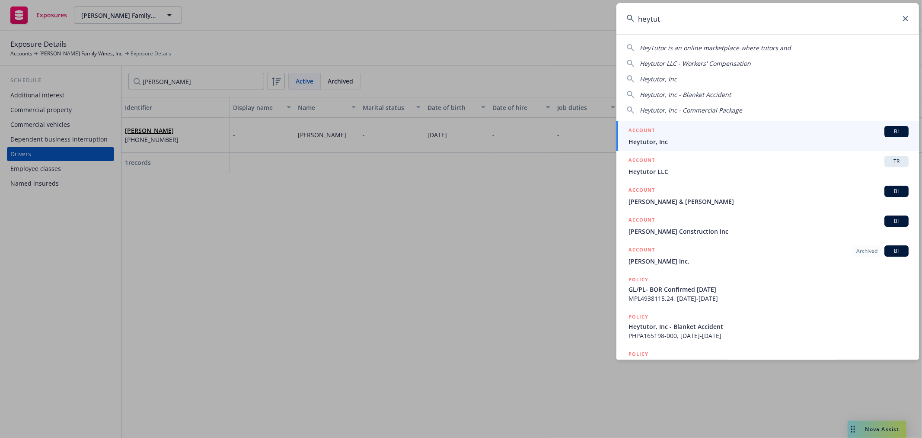
type input "heytut"
click at [713, 136] on div "ACCOUNT BI" at bounding box center [769, 131] width 280 height 11
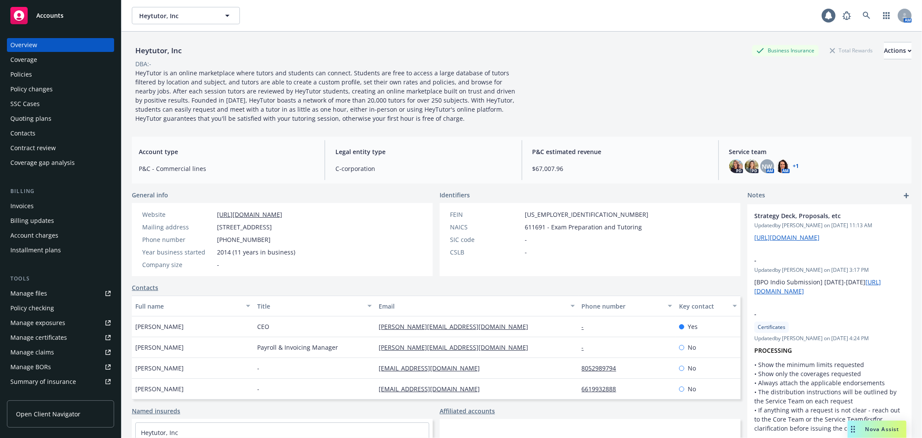
click at [55, 74] on div "Policies" at bounding box center [60, 74] width 100 height 14
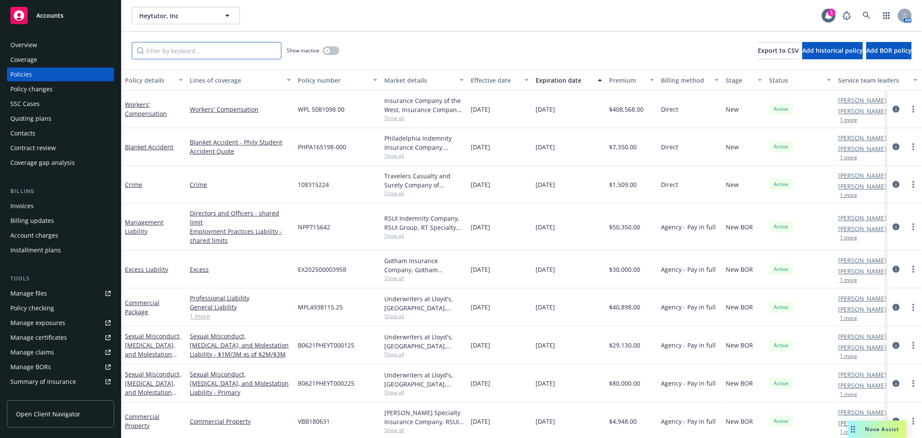
click at [197, 52] on input "Filter by keyword..." at bounding box center [207, 50] width 150 height 17
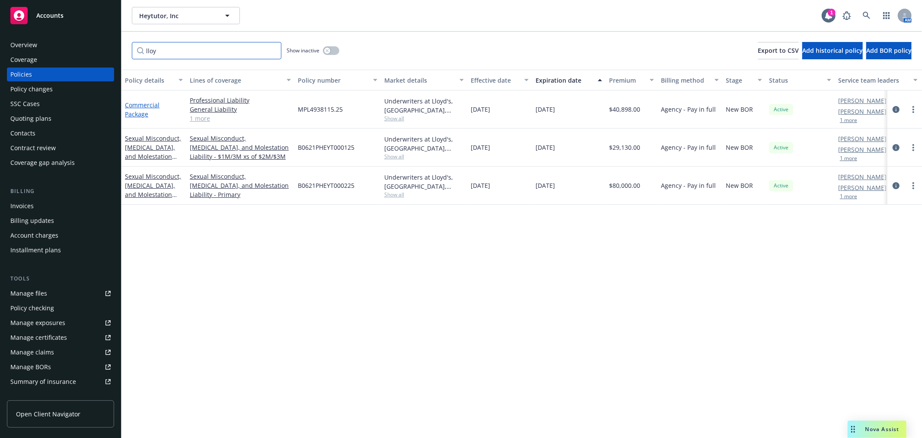
type input "lloy"
click at [146, 101] on link "Commercial Package" at bounding box center [142, 109] width 35 height 17
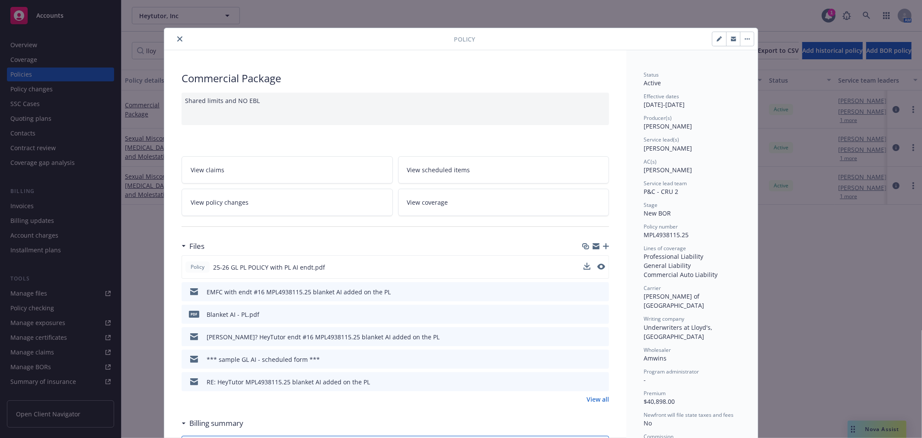
click at [598, 262] on button at bounding box center [602, 266] width 8 height 9
click at [598, 265] on icon "preview file" at bounding box center [601, 266] width 8 height 6
click at [179, 39] on icon "close" at bounding box center [179, 38] width 5 height 5
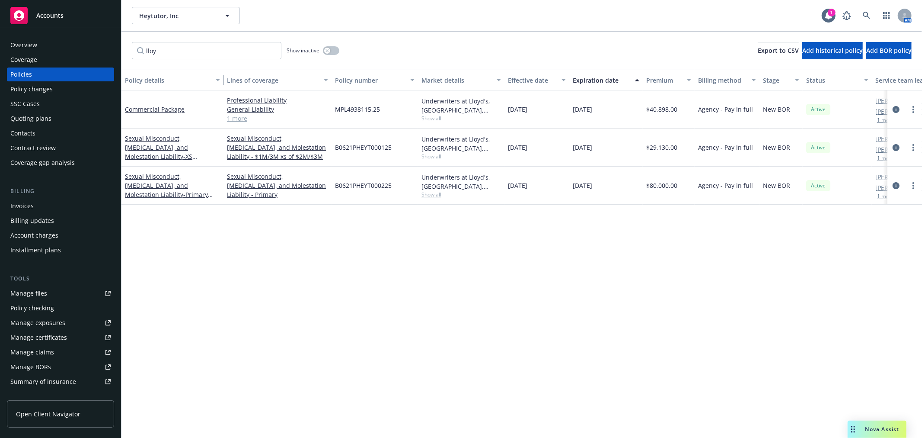
drag, startPoint x: 185, startPoint y: 78, endPoint x: 222, endPoint y: 79, distance: 37.2
click at [221, 79] on div "button" at bounding box center [219, 80] width 4 height 20
click at [165, 182] on link "Sexual Misconduct, [MEDICAL_DATA], and Molestation Liability - Primary [PERSON_…" at bounding box center [166, 189] width 83 height 35
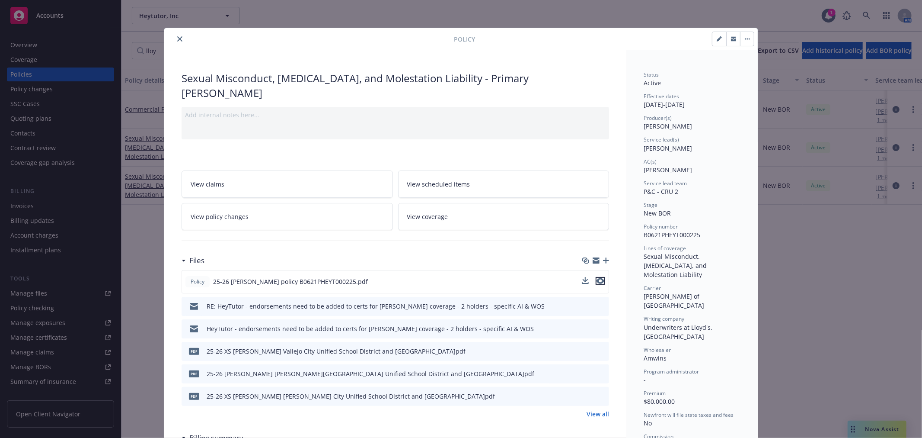
click at [598, 278] on icon "preview file" at bounding box center [601, 281] width 8 height 6
